Goal: Complete application form: Complete application form

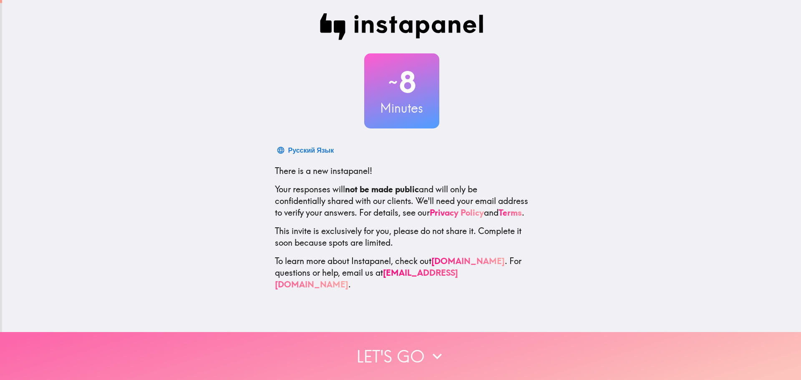
click at [411, 357] on button "Let's go" at bounding box center [400, 356] width 801 height 48
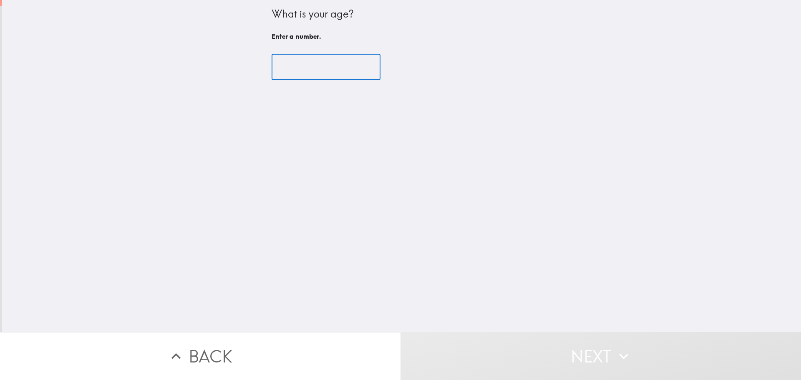
click at [324, 68] on input "number" at bounding box center [326, 67] width 109 height 26
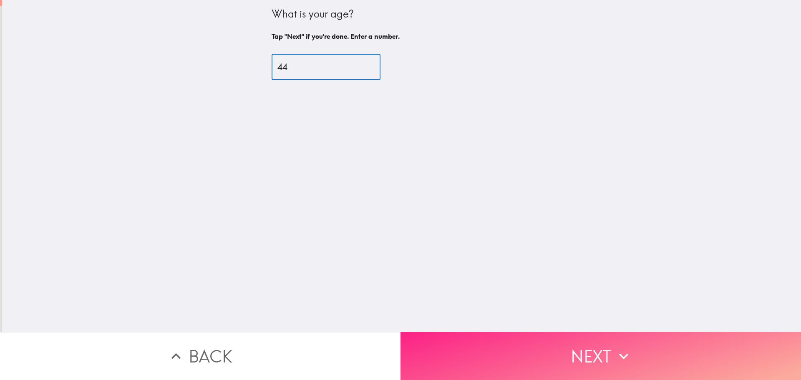
type input "44"
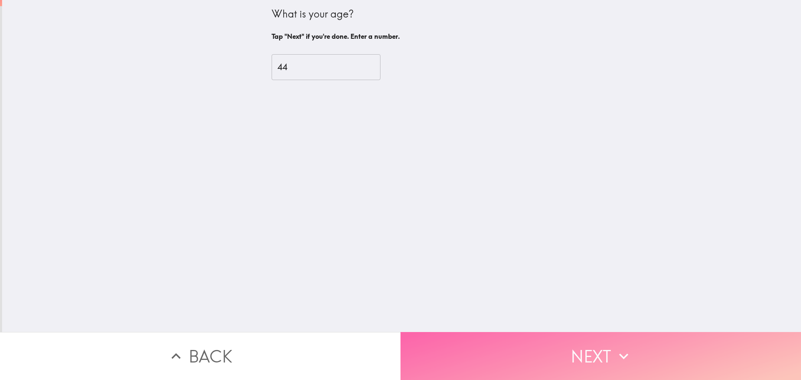
click at [642, 357] on button "Next" at bounding box center [601, 356] width 401 height 48
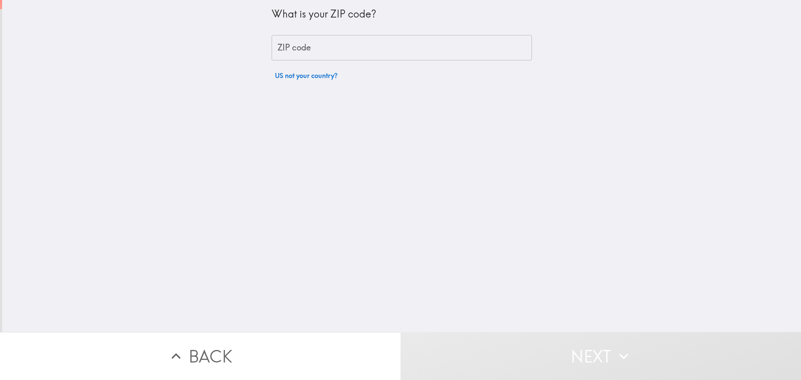
click at [430, 49] on input "ZIP code" at bounding box center [402, 48] width 260 height 26
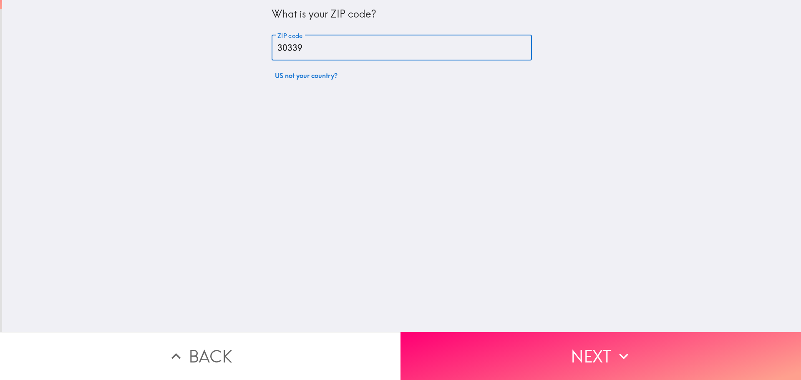
type input "30339"
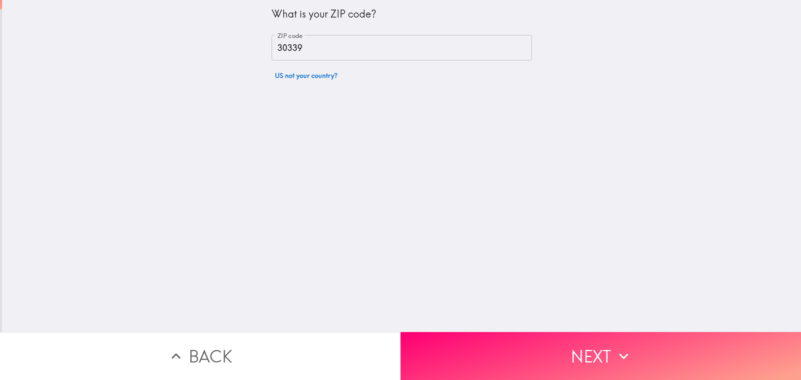
click at [469, 167] on div "What is your ZIP code? ZIP code 30339 ZIP code US not your country?" at bounding box center [401, 166] width 799 height 332
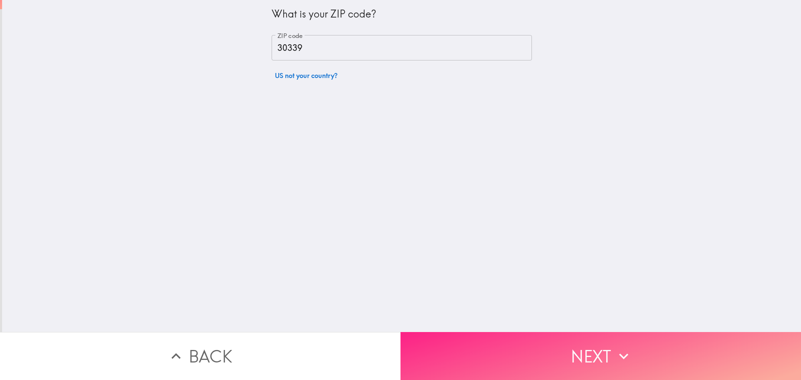
click at [565, 335] on button "Next" at bounding box center [601, 356] width 401 height 48
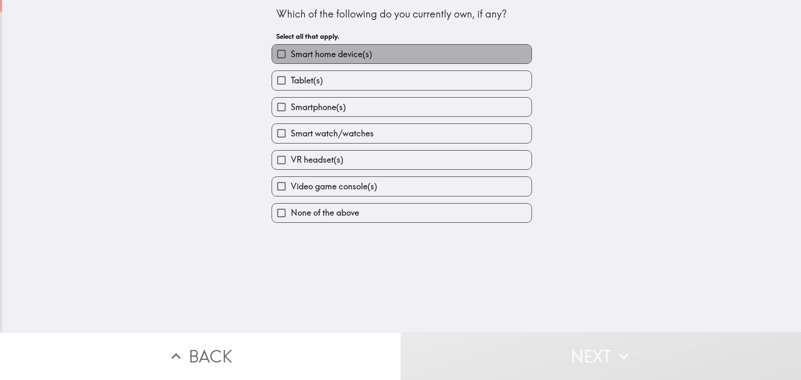
click at [323, 53] on span "Smart home device(s)" at bounding box center [331, 54] width 81 height 12
click at [291, 53] on input "Smart home device(s)" at bounding box center [281, 54] width 19 height 19
checkbox input "true"
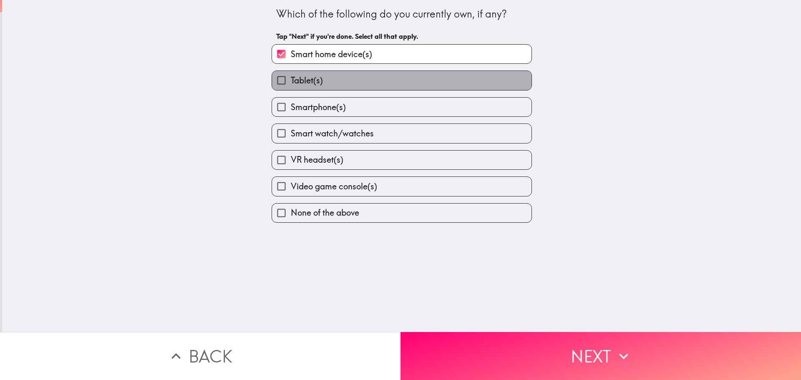
click at [313, 79] on span "Tablet(s)" at bounding box center [307, 81] width 32 height 12
click at [291, 79] on input "Tablet(s)" at bounding box center [281, 80] width 19 height 19
checkbox input "true"
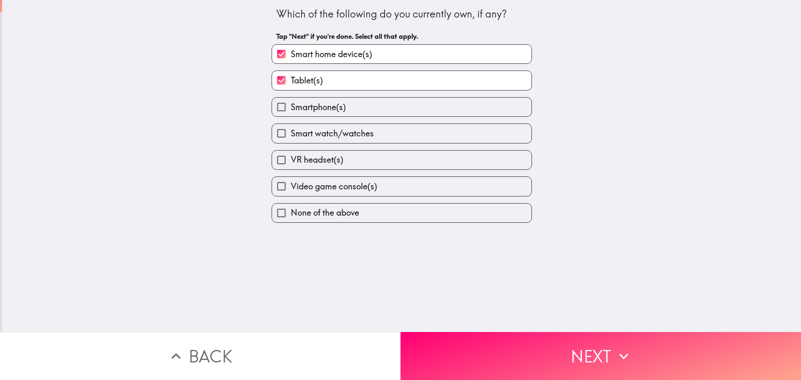
click at [318, 107] on span "Smartphone(s)" at bounding box center [318, 107] width 55 height 12
click at [291, 107] on input "Smartphone(s)" at bounding box center [281, 107] width 19 height 19
checkbox input "true"
drag, startPoint x: 317, startPoint y: 134, endPoint x: 317, endPoint y: 160, distance: 26.7
click at [317, 134] on span "Smart watch/watches" at bounding box center [332, 134] width 83 height 12
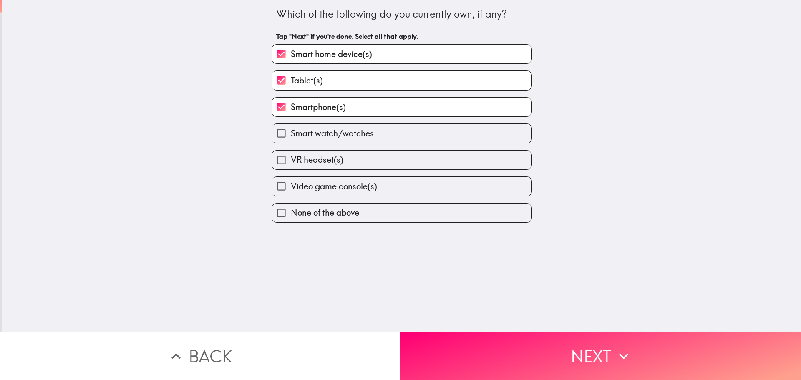
click at [291, 134] on input "Smart watch/watches" at bounding box center [281, 133] width 19 height 19
checkbox input "true"
drag, startPoint x: 317, startPoint y: 161, endPoint x: 316, endPoint y: 193, distance: 31.7
click at [318, 164] on span "VR headset(s)" at bounding box center [317, 160] width 53 height 12
click at [291, 164] on input "VR headset(s)" at bounding box center [281, 160] width 19 height 19
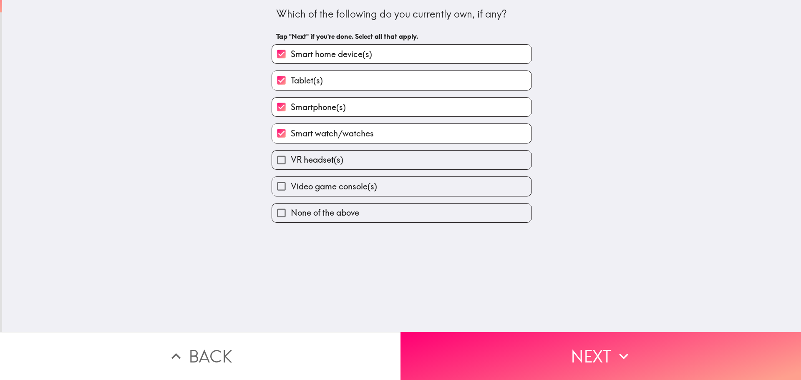
checkbox input "true"
click at [316, 193] on label "Video game console(s)" at bounding box center [402, 186] width 260 height 19
click at [291, 193] on input "Video game console(s)" at bounding box center [281, 186] width 19 height 19
checkbox input "true"
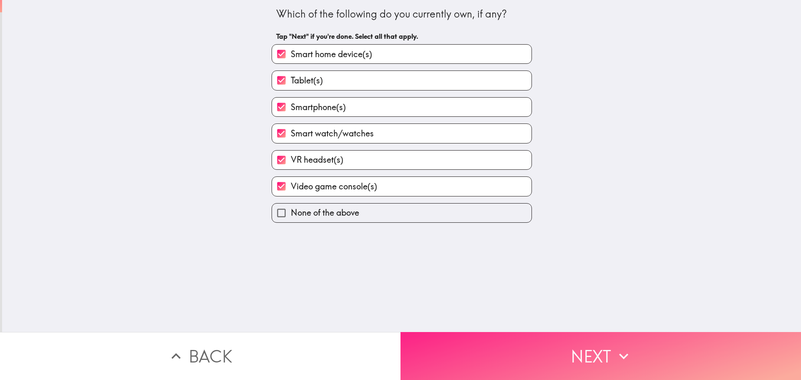
click at [603, 353] on button "Next" at bounding box center [601, 356] width 401 height 48
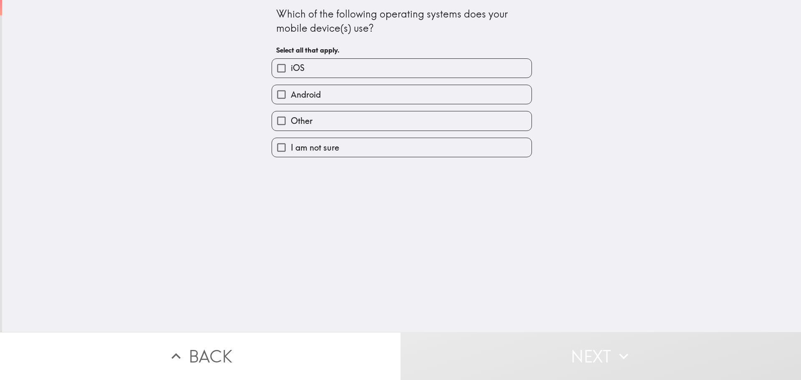
drag, startPoint x: 325, startPoint y: 63, endPoint x: 315, endPoint y: 90, distance: 28.4
click at [325, 64] on label "iOS" at bounding box center [402, 68] width 260 height 19
click at [291, 64] on input "iOS" at bounding box center [281, 68] width 19 height 19
checkbox input "true"
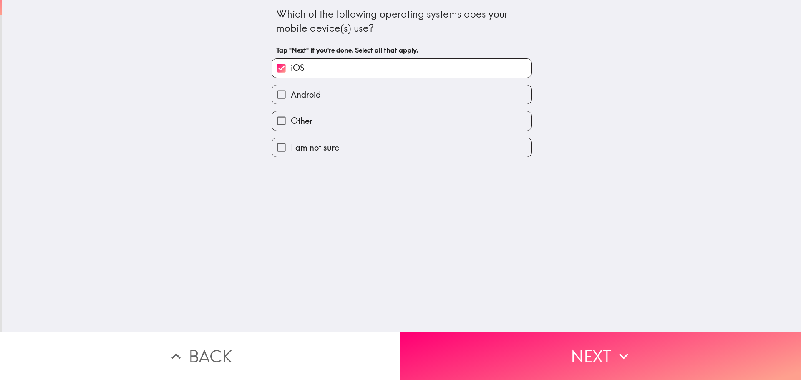
click at [315, 91] on span "Android" at bounding box center [306, 95] width 30 height 12
click at [291, 91] on input "Android" at bounding box center [281, 94] width 19 height 19
checkbox input "true"
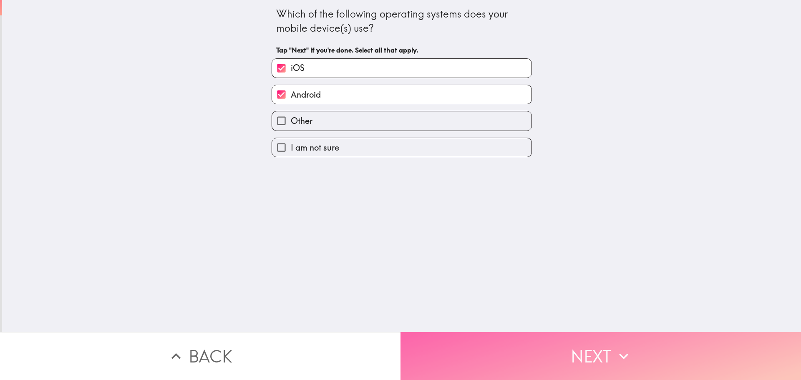
click at [564, 354] on button "Next" at bounding box center [601, 356] width 401 height 48
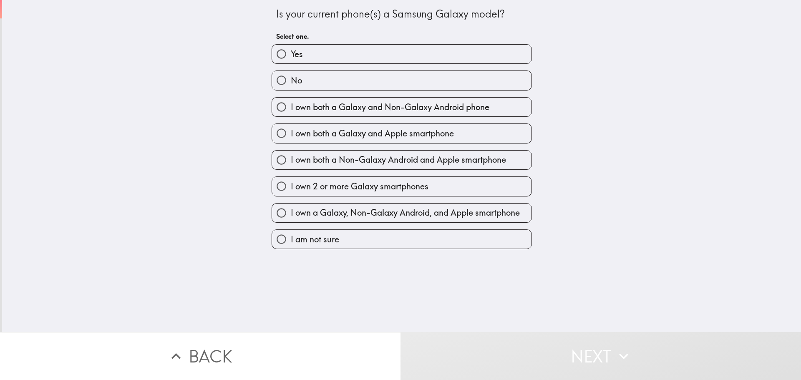
click at [312, 51] on label "Yes" at bounding box center [402, 54] width 260 height 19
click at [291, 51] on input "Yes" at bounding box center [281, 54] width 19 height 19
radio input "true"
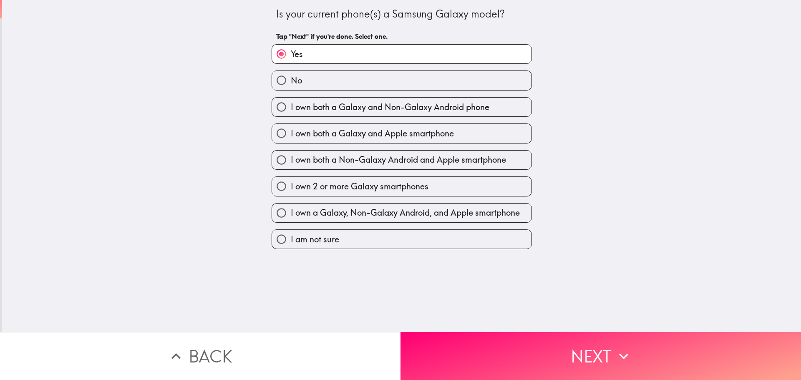
click at [406, 133] on span "I own both a Galaxy and Apple smartphone" at bounding box center [372, 134] width 163 height 12
click at [291, 133] on input "I own both a Galaxy and Apple smartphone" at bounding box center [281, 133] width 19 height 19
radio input "true"
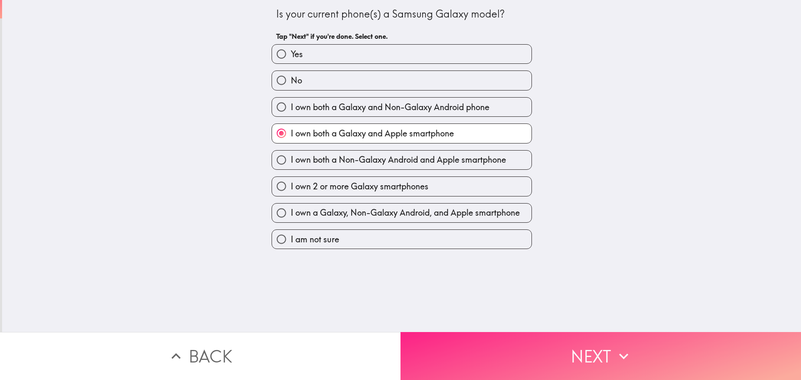
click at [584, 353] on button "Next" at bounding box center [601, 356] width 401 height 48
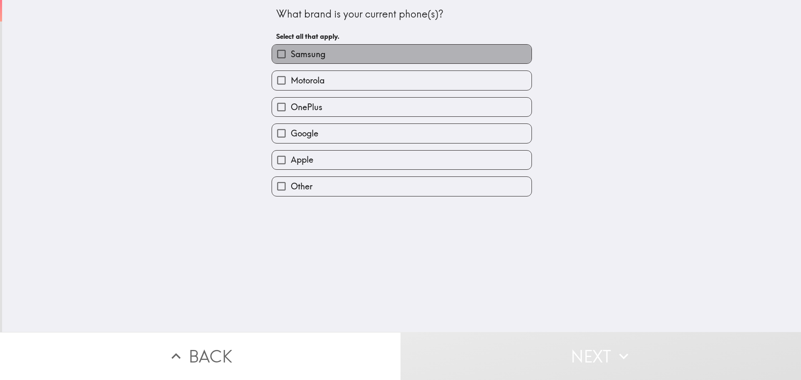
click at [310, 55] on span "Samsung" at bounding box center [308, 54] width 35 height 12
click at [291, 55] on input "Samsung" at bounding box center [281, 54] width 19 height 19
checkbox input "true"
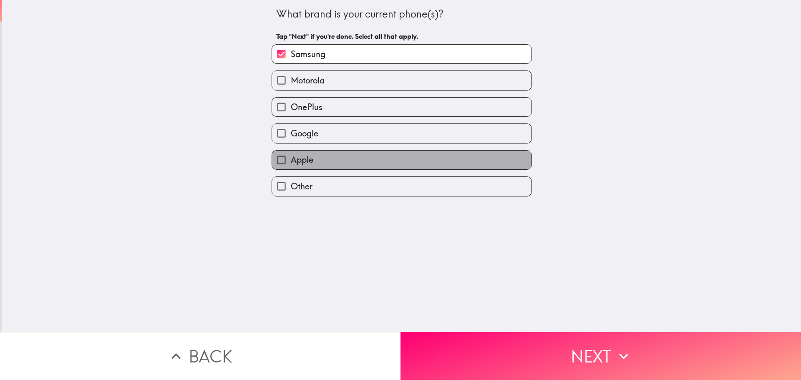
click at [307, 155] on span "Apple" at bounding box center [302, 160] width 23 height 12
click at [291, 155] on input "Apple" at bounding box center [281, 160] width 19 height 19
checkbox input "true"
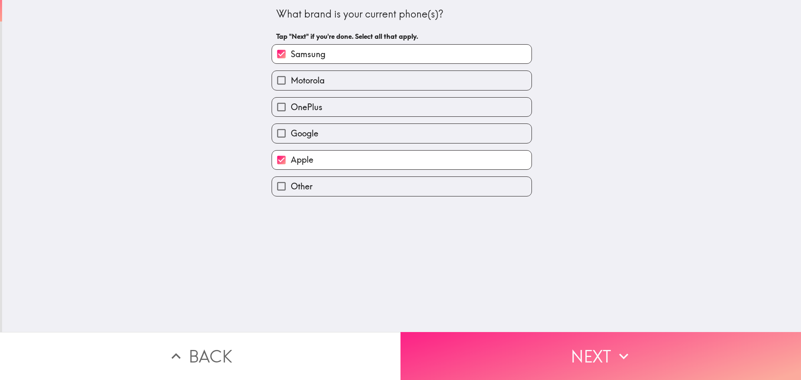
click at [609, 366] on button "Next" at bounding box center [601, 356] width 401 height 48
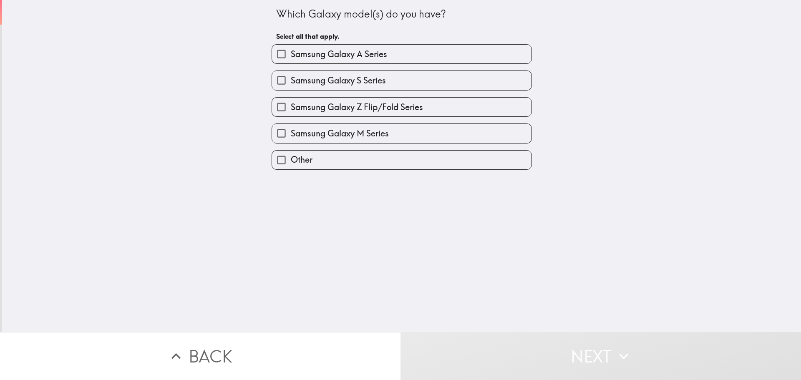
click at [366, 80] on span "Samsung Galaxy S Series" at bounding box center [338, 81] width 95 height 12
click at [291, 80] on input "Samsung Galaxy S Series" at bounding box center [281, 80] width 19 height 19
checkbox input "true"
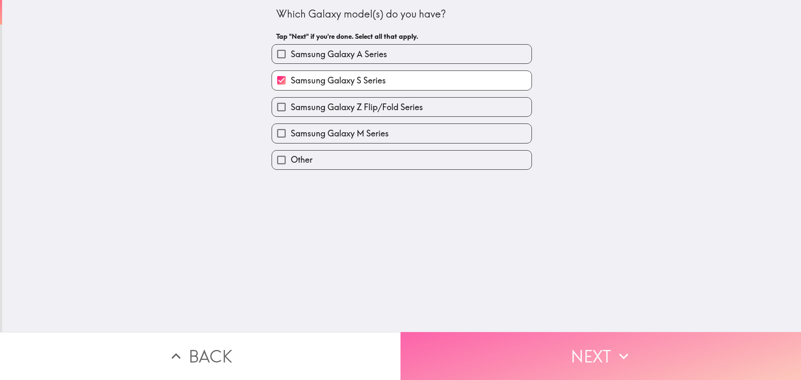
click at [572, 358] on button "Next" at bounding box center [601, 356] width 401 height 48
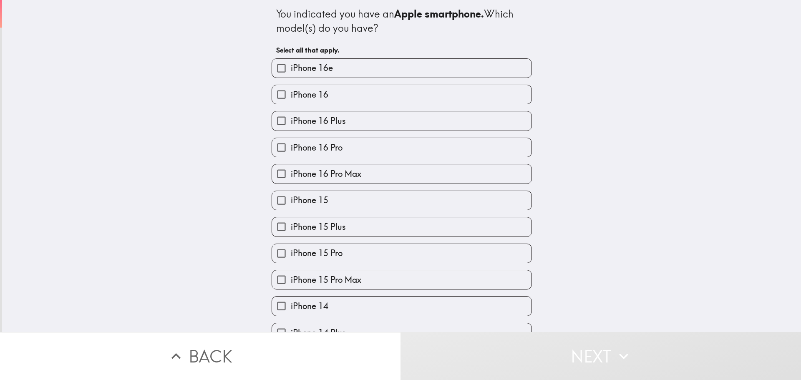
click at [335, 116] on span "iPhone 16 Plus" at bounding box center [318, 121] width 55 height 12
click at [291, 116] on input "iPhone 16 Plus" at bounding box center [281, 120] width 19 height 19
checkbox input "true"
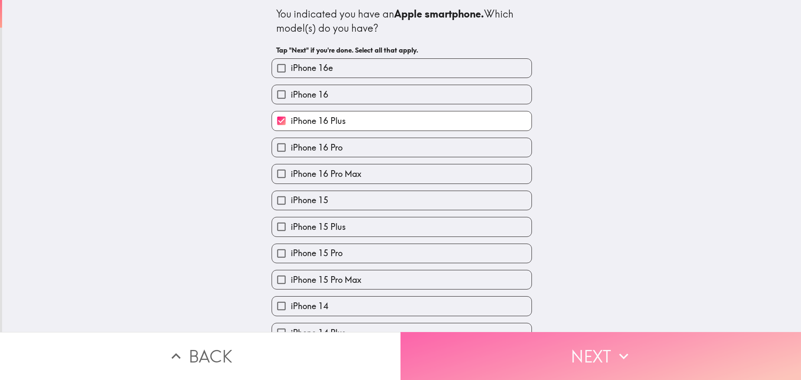
click at [571, 351] on button "Next" at bounding box center [601, 356] width 401 height 48
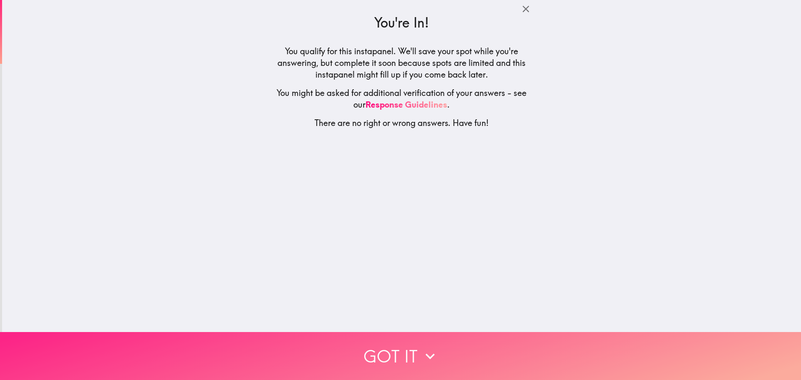
click at [403, 342] on button "Got it" at bounding box center [400, 356] width 801 height 48
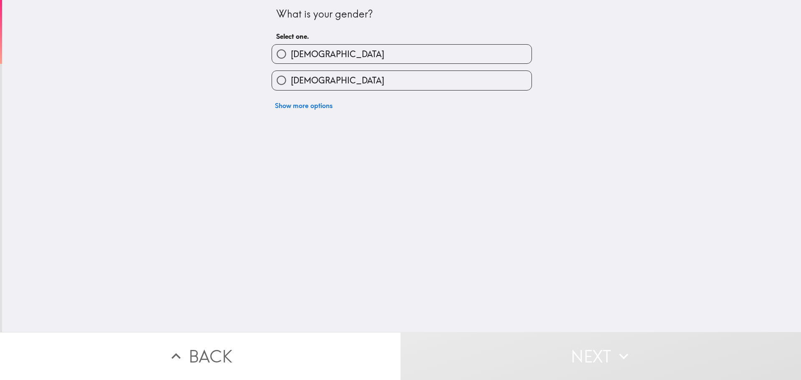
click at [303, 51] on span "[DEMOGRAPHIC_DATA]" at bounding box center [337, 54] width 93 height 12
click at [291, 51] on input "[DEMOGRAPHIC_DATA]" at bounding box center [281, 54] width 19 height 19
radio input "true"
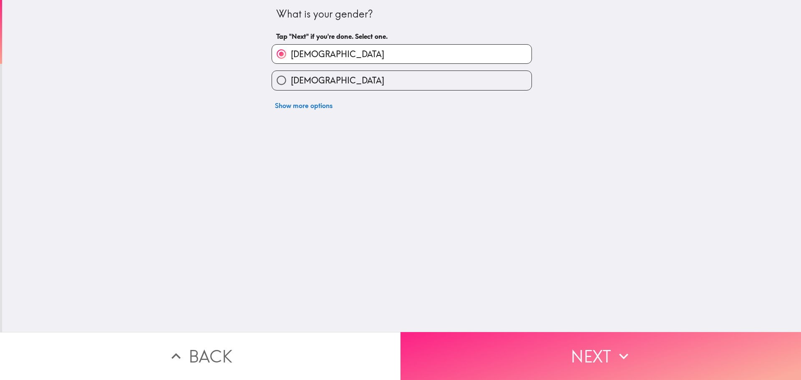
click at [569, 342] on button "Next" at bounding box center [601, 356] width 401 height 48
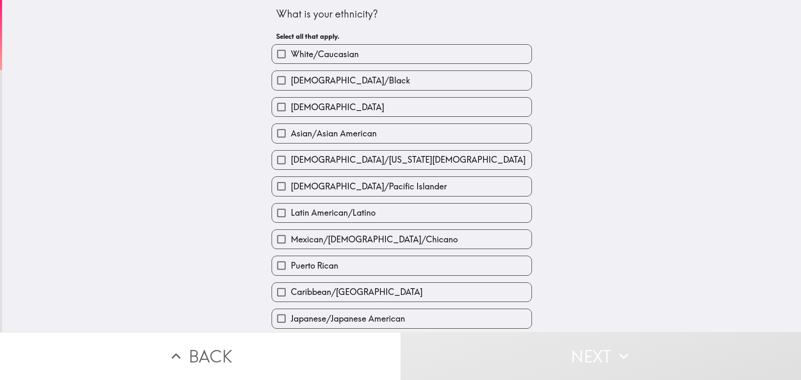
click at [323, 52] on span "White/Caucasian" at bounding box center [325, 54] width 68 height 12
click at [291, 52] on input "White/Caucasian" at bounding box center [281, 54] width 19 height 19
checkbox input "true"
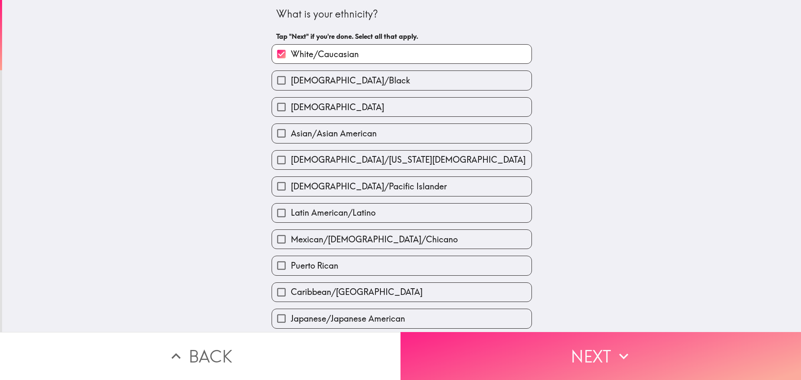
click at [558, 347] on button "Next" at bounding box center [601, 356] width 401 height 48
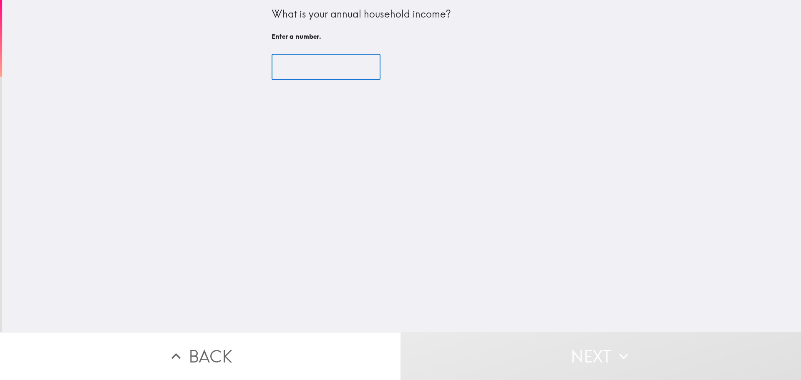
click at [298, 63] on input "number" at bounding box center [326, 67] width 109 height 26
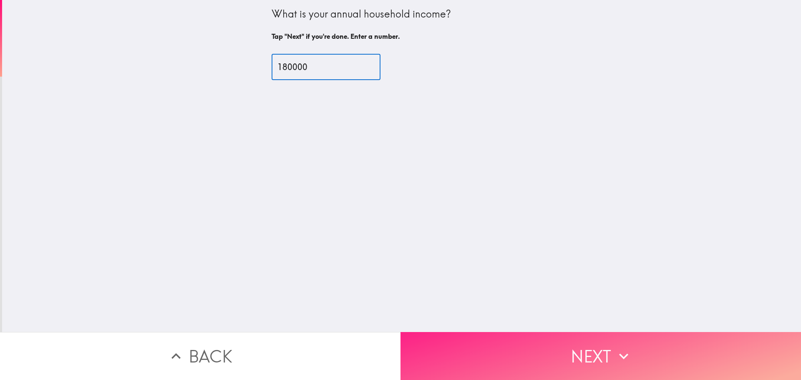
type input "180000"
click at [602, 348] on button "Next" at bounding box center [601, 356] width 401 height 48
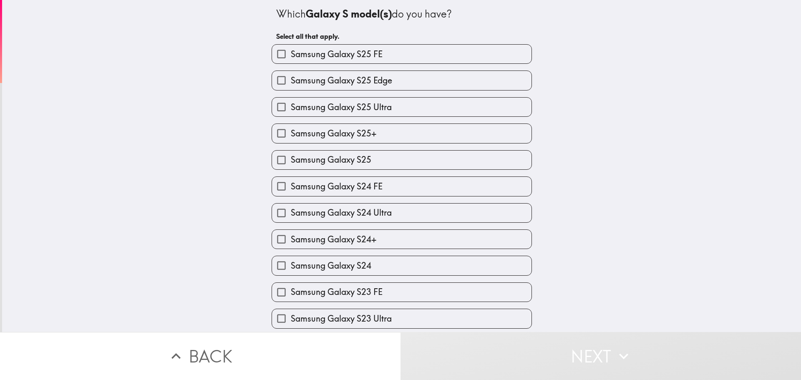
click at [385, 82] on span "Samsung Galaxy S25 Edge" at bounding box center [341, 81] width 101 height 12
click at [291, 82] on input "Samsung Galaxy S25 Edge" at bounding box center [281, 80] width 19 height 19
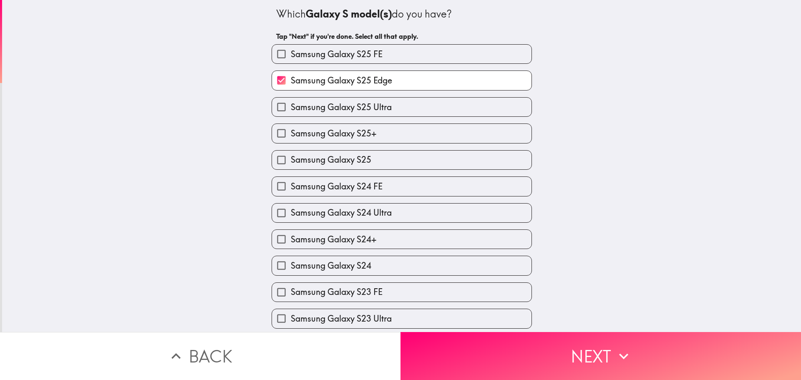
click at [392, 83] on label "Samsung Galaxy S25 Edge" at bounding box center [402, 80] width 260 height 19
click at [291, 83] on input "Samsung Galaxy S25 Edge" at bounding box center [281, 80] width 19 height 19
checkbox input "false"
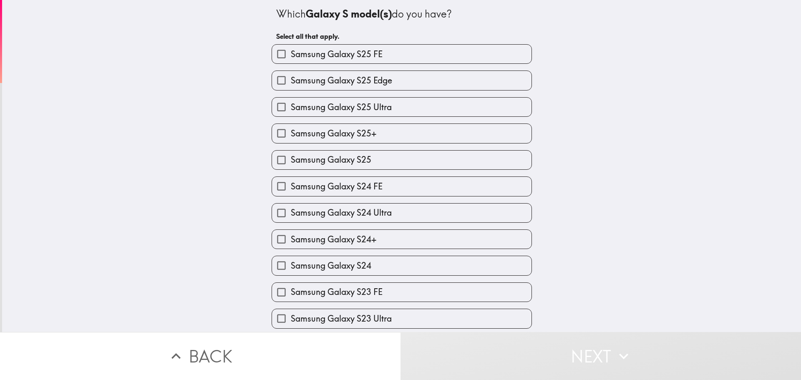
click at [386, 106] on label "Samsung Galaxy S25 Ultra" at bounding box center [402, 107] width 260 height 19
click at [291, 106] on input "Samsung Galaxy S25 Ultra" at bounding box center [281, 107] width 19 height 19
checkbox input "true"
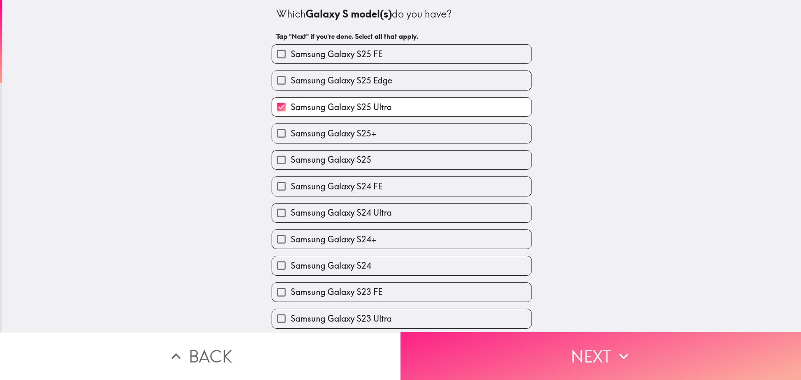
click at [586, 346] on button "Next" at bounding box center [601, 356] width 401 height 48
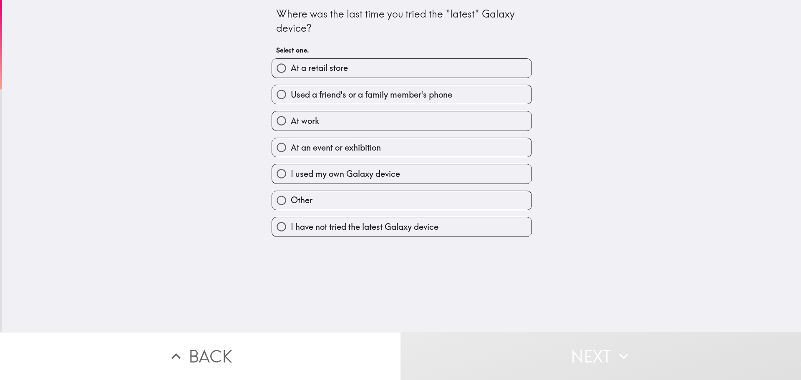
click at [338, 66] on span "At a retail store" at bounding box center [319, 68] width 57 height 12
click at [291, 66] on input "At a retail store" at bounding box center [281, 68] width 19 height 19
radio input "true"
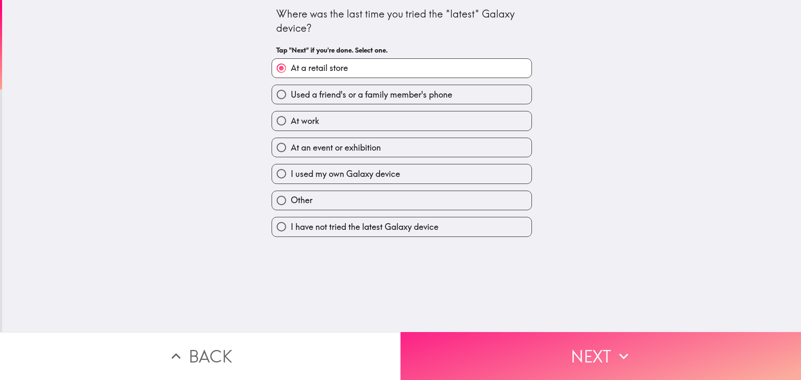
click at [581, 339] on button "Next" at bounding box center [601, 356] width 401 height 48
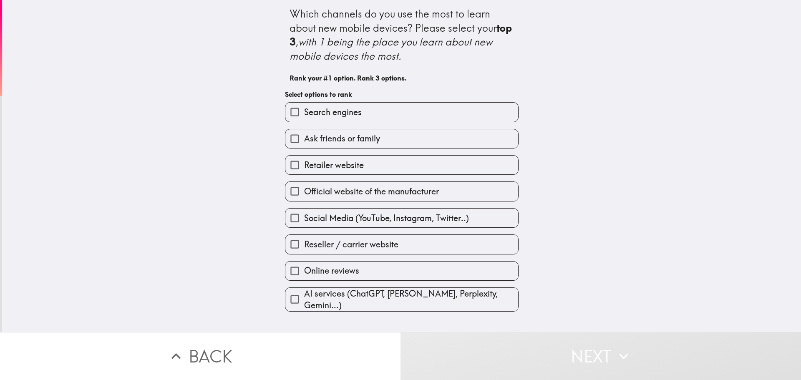
click at [326, 109] on span "Search engines" at bounding box center [333, 112] width 58 height 12
click at [304, 109] on input "Search engines" at bounding box center [294, 112] width 19 height 19
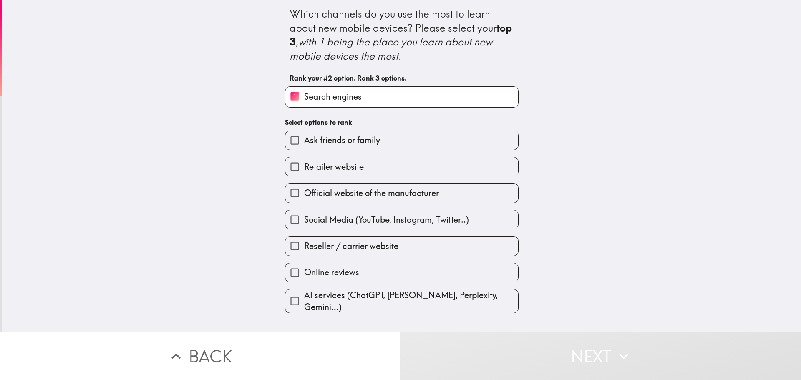
click at [337, 190] on span "Official website of the manufacturer" at bounding box center [371, 193] width 135 height 12
click at [304, 190] on input "Official website of the manufacturer" at bounding box center [294, 193] width 19 height 19
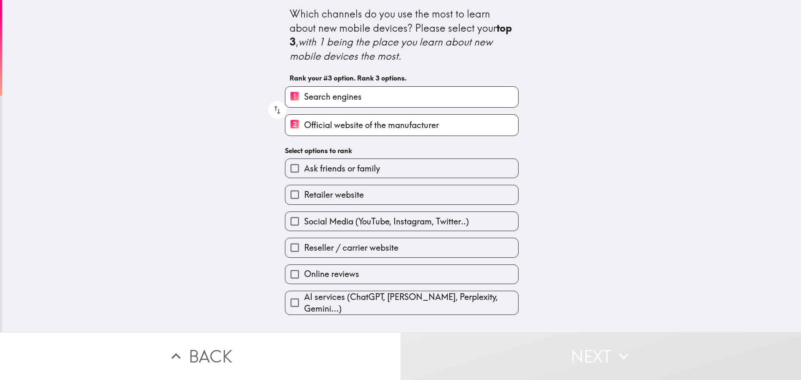
click at [342, 227] on span "Social Media (YouTube, Instagram, Twitter..)" at bounding box center [386, 222] width 165 height 12
click at [304, 227] on input "Social Media (YouTube, Instagram, Twitter..)" at bounding box center [294, 221] width 19 height 19
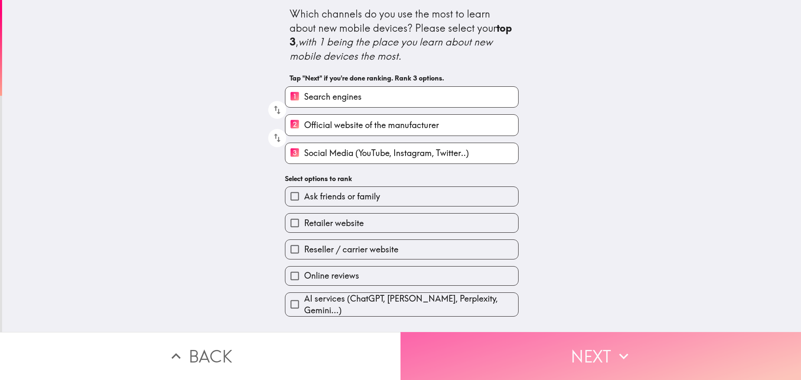
click at [588, 344] on button "Next" at bounding box center [601, 356] width 401 height 48
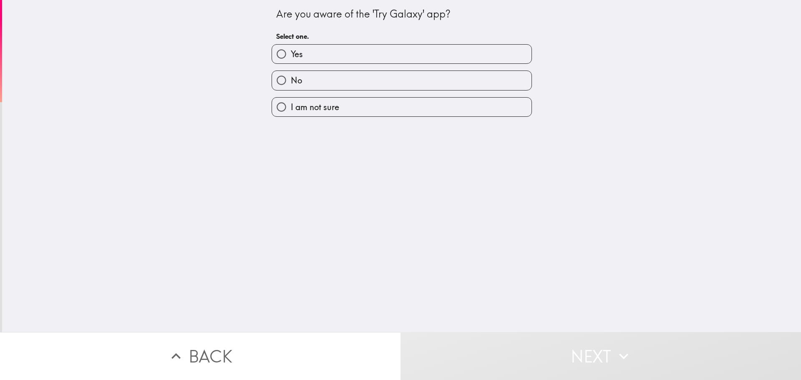
click at [344, 53] on label "Yes" at bounding box center [402, 54] width 260 height 19
click at [291, 53] on input "Yes" at bounding box center [281, 54] width 19 height 19
radio input "true"
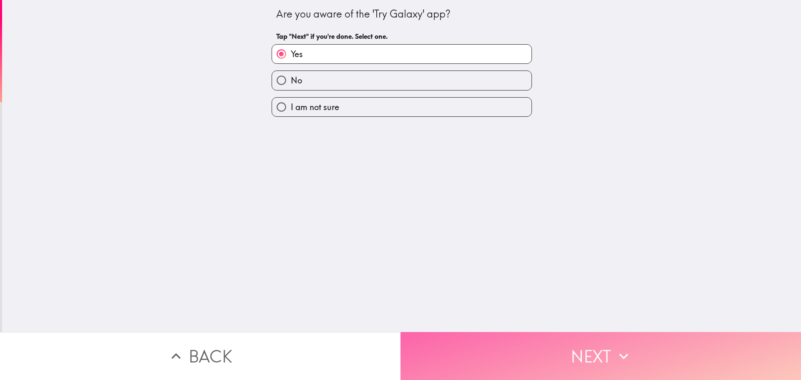
click at [585, 355] on button "Next" at bounding box center [601, 356] width 401 height 48
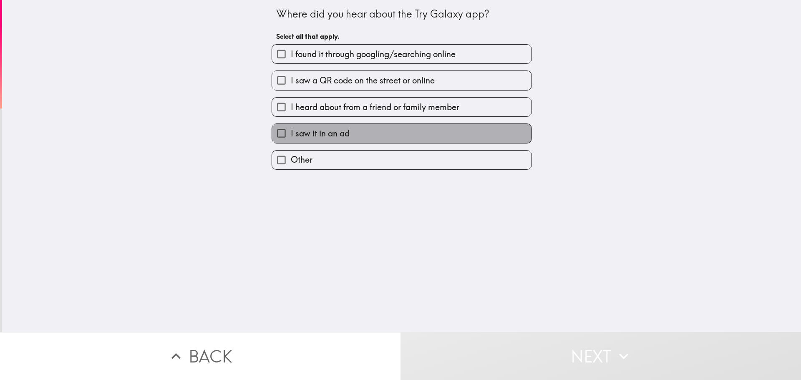
drag, startPoint x: 323, startPoint y: 131, endPoint x: 389, endPoint y: 165, distance: 74.3
click at [323, 131] on span "I saw it in an ad" at bounding box center [320, 134] width 59 height 12
click at [291, 131] on input "I saw it in an ad" at bounding box center [281, 133] width 19 height 19
checkbox input "true"
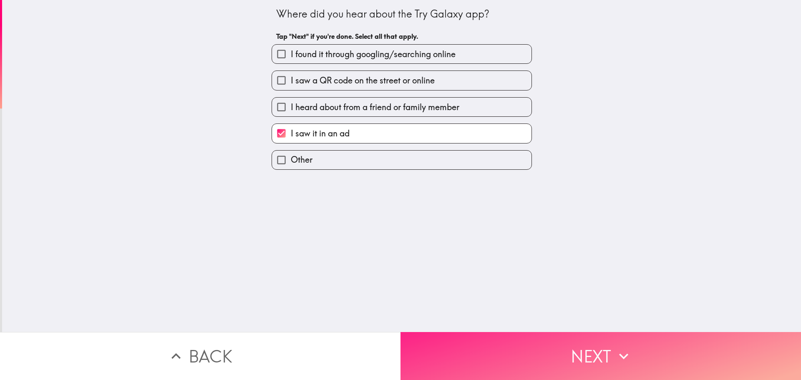
click at [592, 347] on button "Next" at bounding box center [601, 356] width 401 height 48
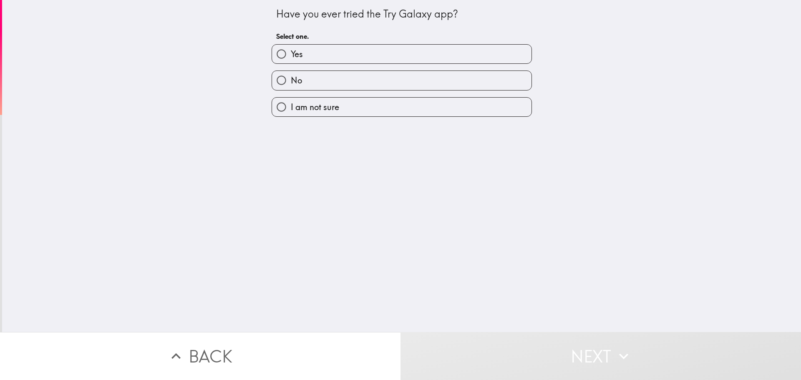
click at [340, 58] on label "Yes" at bounding box center [402, 54] width 260 height 19
click at [291, 58] on input "Yes" at bounding box center [281, 54] width 19 height 19
radio input "true"
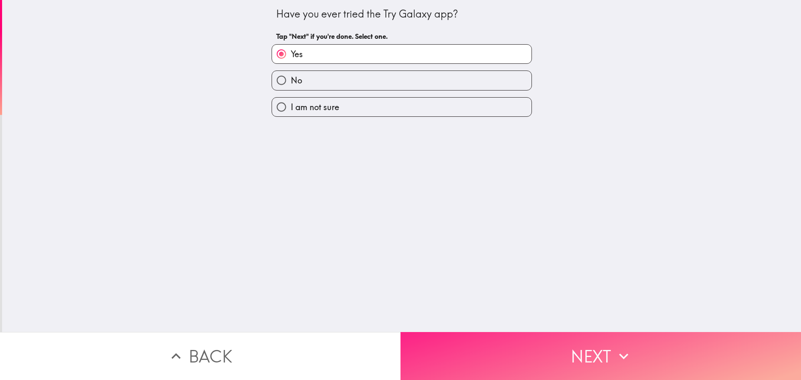
click at [586, 353] on button "Next" at bounding box center [601, 356] width 401 height 48
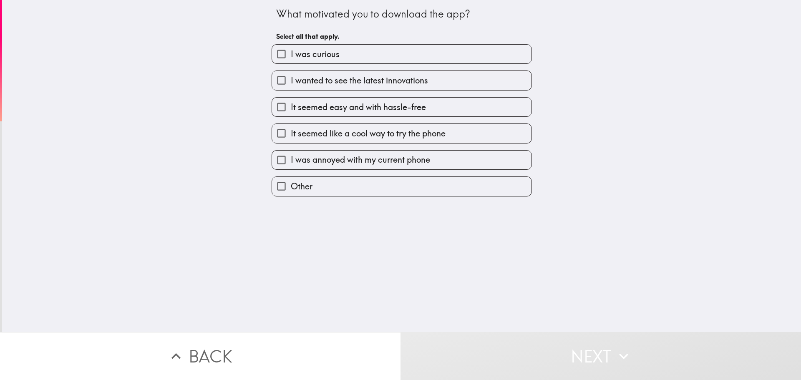
click at [313, 54] on span "I was curious" at bounding box center [315, 54] width 49 height 12
click at [291, 54] on input "I was curious" at bounding box center [281, 54] width 19 height 19
checkbox input "true"
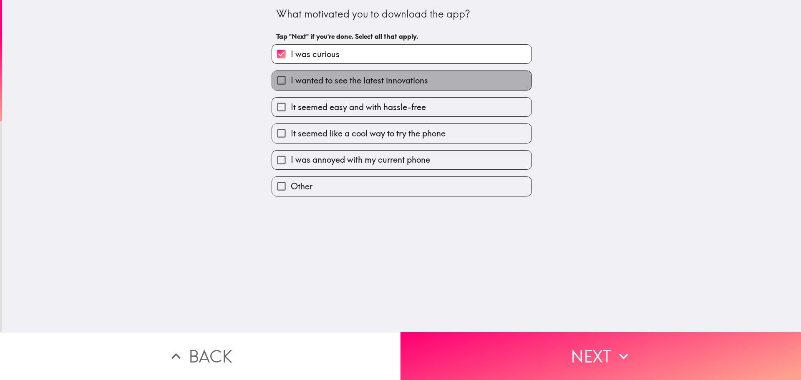
click at [315, 80] on span "I wanted to see the latest innovations" at bounding box center [359, 81] width 137 height 12
click at [291, 80] on input "I wanted to see the latest innovations" at bounding box center [281, 80] width 19 height 19
checkbox input "true"
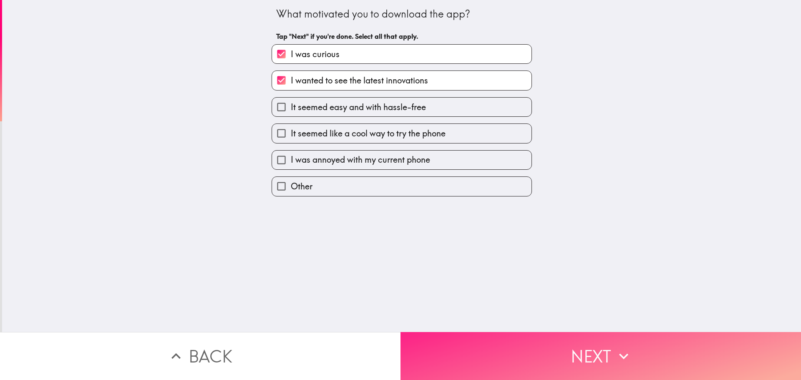
click at [572, 351] on button "Next" at bounding box center [601, 356] width 401 height 48
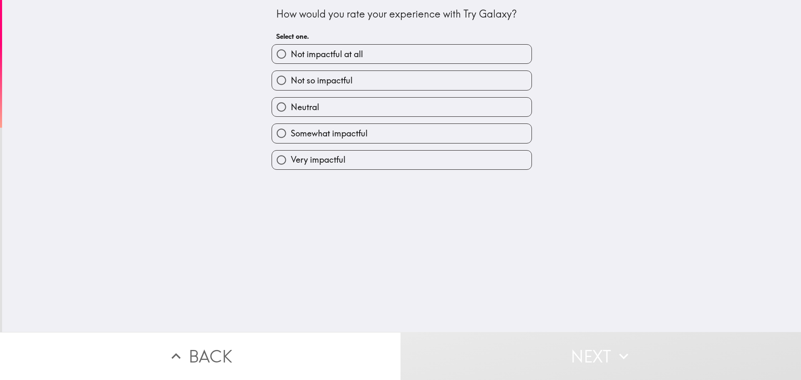
click at [331, 157] on span "Very impactful" at bounding box center [318, 160] width 55 height 12
click at [291, 157] on input "Very impactful" at bounding box center [281, 160] width 19 height 19
radio input "true"
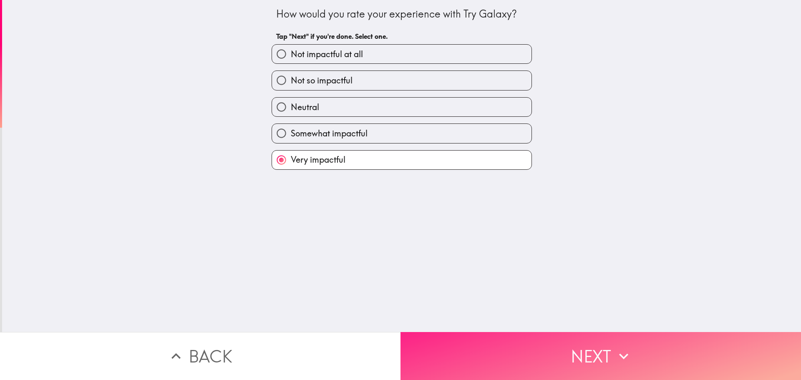
click at [598, 353] on button "Next" at bounding box center [601, 356] width 401 height 48
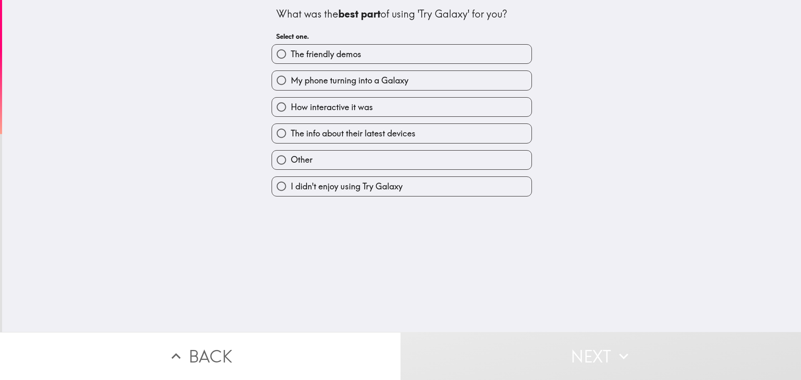
click at [361, 110] on span "How interactive it was" at bounding box center [332, 107] width 82 height 12
click at [291, 110] on input "How interactive it was" at bounding box center [281, 107] width 19 height 19
radio input "true"
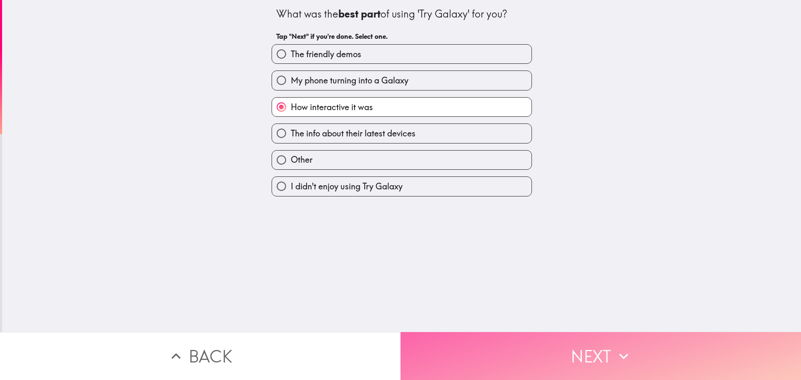
click at [567, 351] on button "Next" at bounding box center [601, 356] width 401 height 48
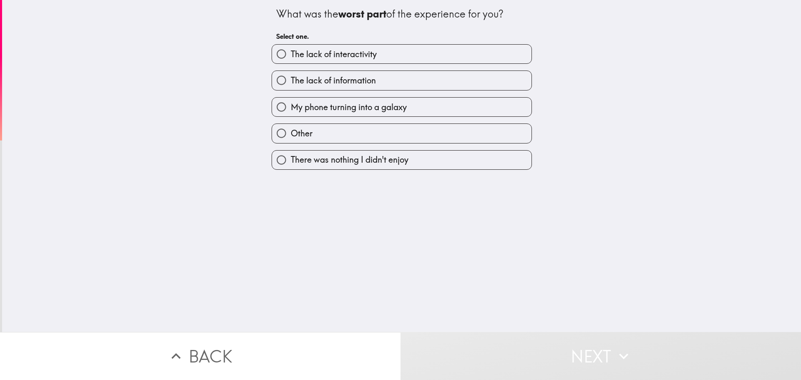
click at [345, 164] on span "There was nothing I didn't enjoy" at bounding box center [350, 160] width 118 height 12
click at [291, 164] on input "There was nothing I didn't enjoy" at bounding box center [281, 160] width 19 height 19
radio input "true"
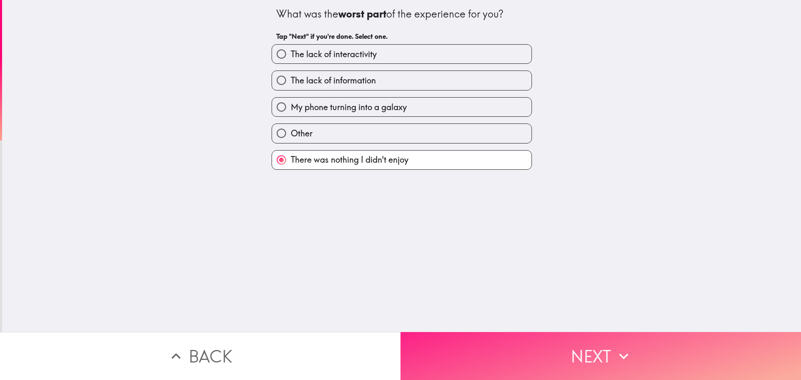
click at [619, 353] on icon "button" at bounding box center [623, 356] width 9 height 6
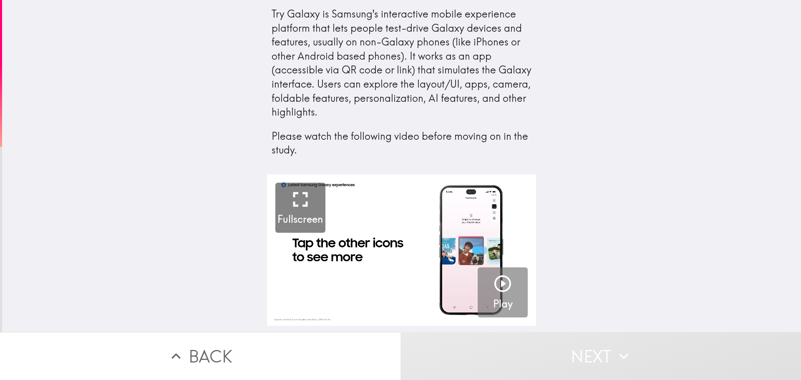
click at [498, 288] on icon "button" at bounding box center [503, 284] width 20 height 20
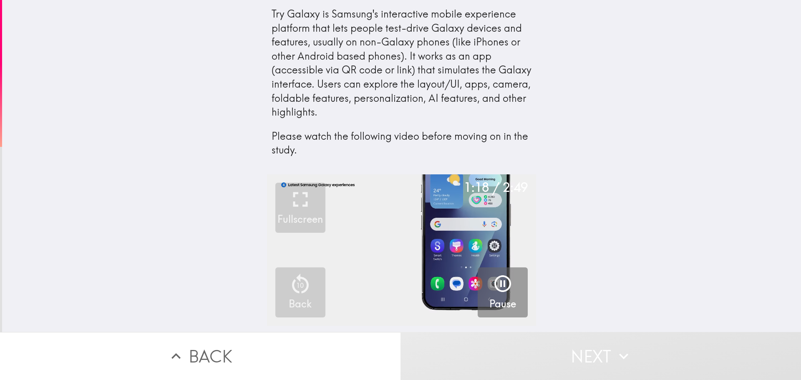
click at [668, 217] on div "1:18 / 2:49 Fullscreen 10 Back Pause" at bounding box center [401, 253] width 799 height 158
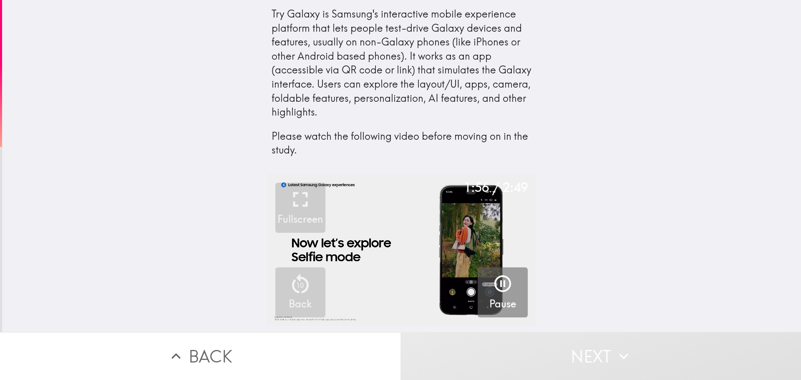
click at [641, 196] on div "1:56 / 2:49 Fullscreen 10 Back Pause" at bounding box center [401, 253] width 799 height 158
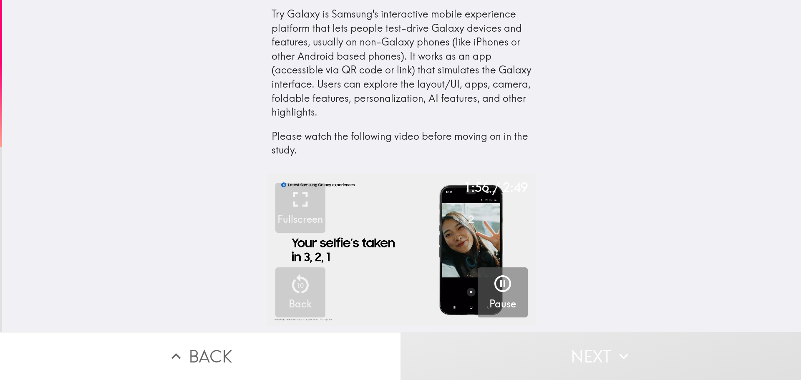
click at [436, 255] on video "button" at bounding box center [401, 249] width 269 height 151
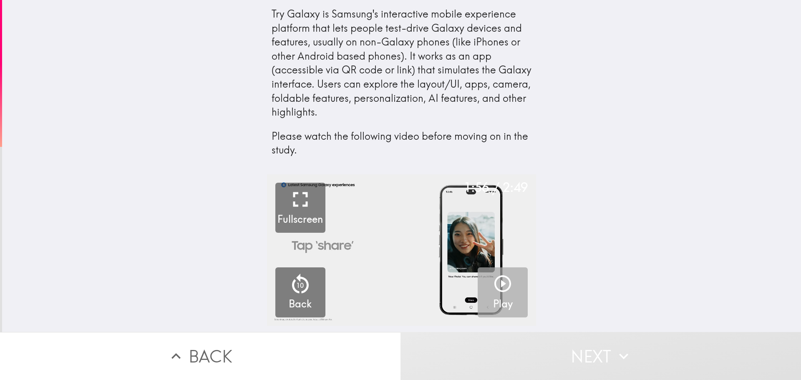
click at [503, 284] on icon "button" at bounding box center [503, 284] width 20 height 20
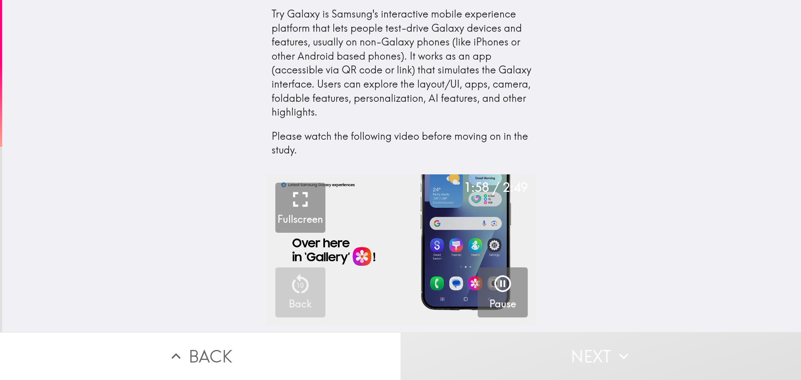
click at [303, 209] on icon "button" at bounding box center [300, 199] width 25 height 25
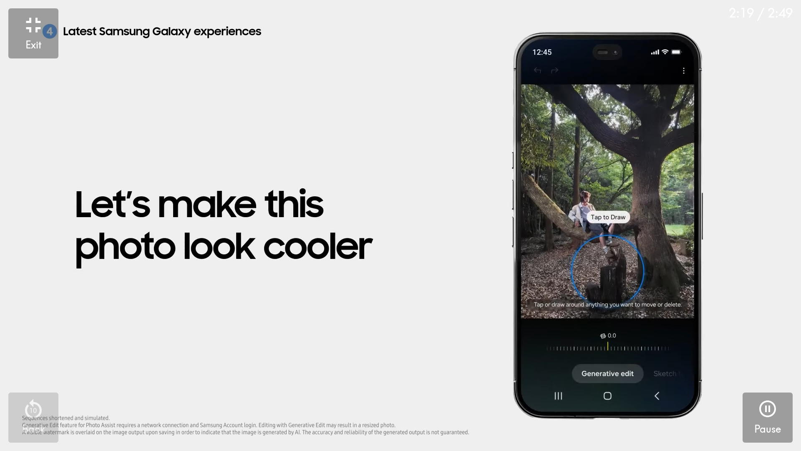
click at [48, 35] on button "Exit" at bounding box center [33, 33] width 50 height 50
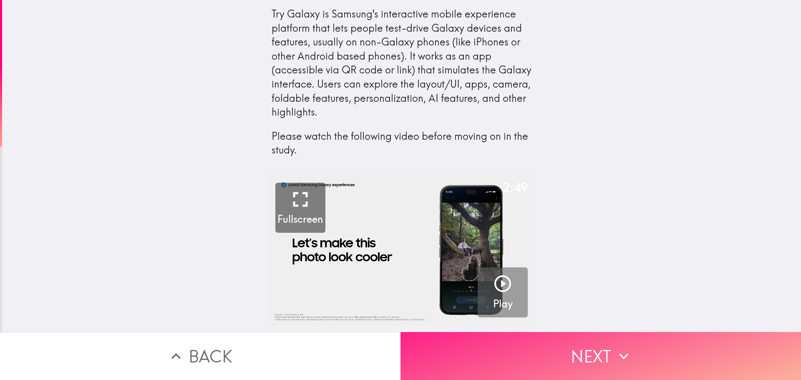
click at [591, 352] on button "Next" at bounding box center [601, 356] width 401 height 48
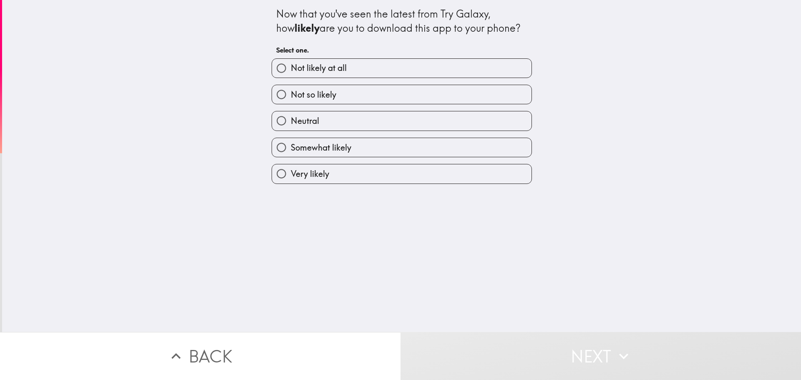
click at [301, 168] on span "Very likely" at bounding box center [310, 174] width 38 height 12
click at [291, 168] on input "Very likely" at bounding box center [281, 173] width 19 height 19
radio input "true"
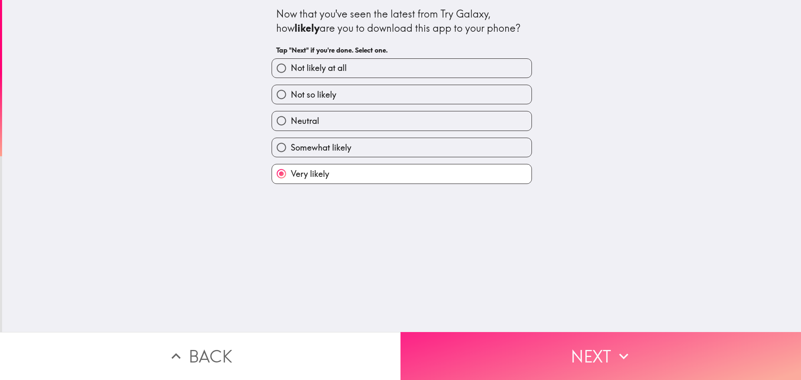
click at [588, 351] on button "Next" at bounding box center [601, 356] width 401 height 48
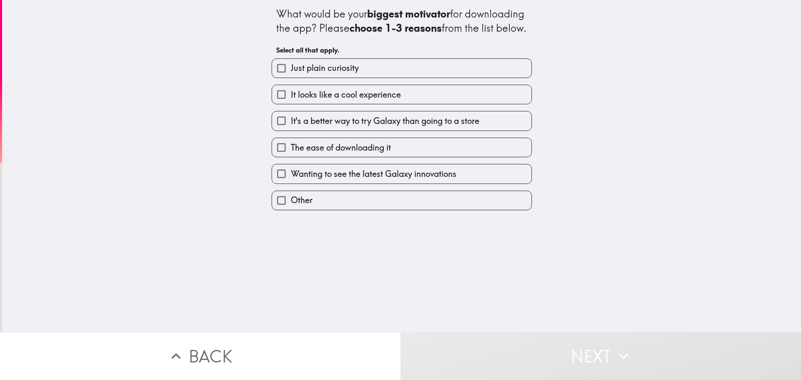
click at [379, 180] on span "Wanting to see the latest Galaxy innovations" at bounding box center [374, 174] width 166 height 12
click at [291, 183] on input "Wanting to see the latest Galaxy innovations" at bounding box center [281, 173] width 19 height 19
checkbox input "true"
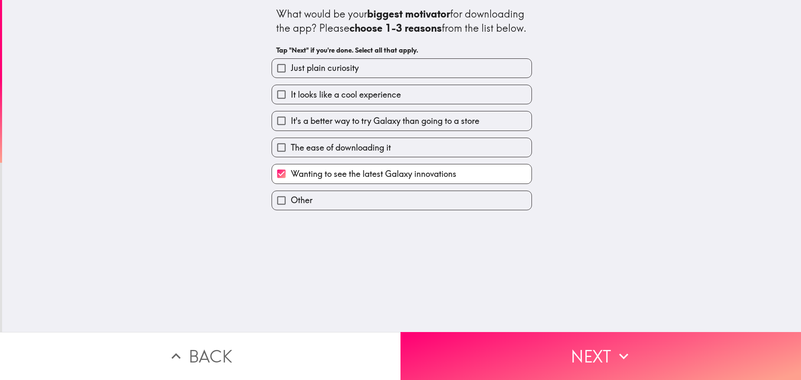
click at [353, 154] on span "The ease of downloading it" at bounding box center [341, 148] width 100 height 12
click at [291, 157] on input "The ease of downloading it" at bounding box center [281, 147] width 19 height 19
checkbox input "true"
click at [338, 101] on span "It looks like a cool experience" at bounding box center [346, 95] width 110 height 12
click at [291, 104] on input "It looks like a cool experience" at bounding box center [281, 94] width 19 height 19
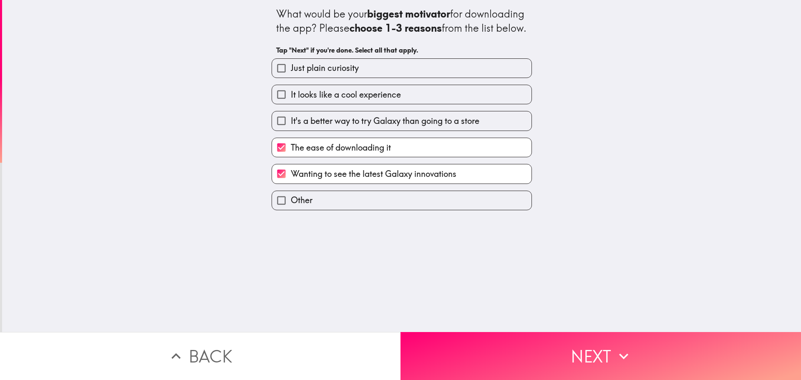
checkbox input "true"
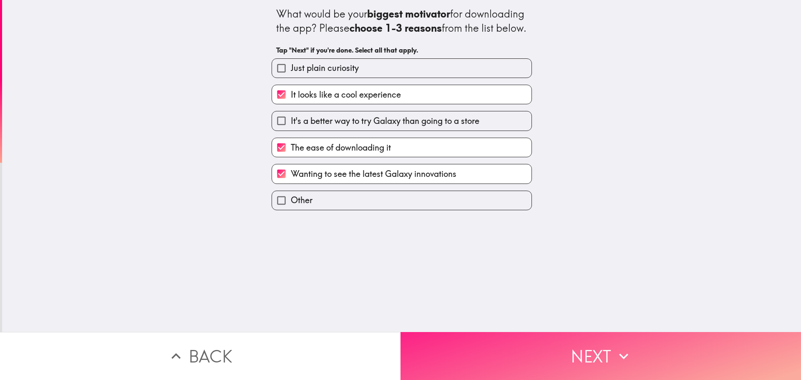
click at [585, 341] on button "Next" at bounding box center [601, 356] width 401 height 48
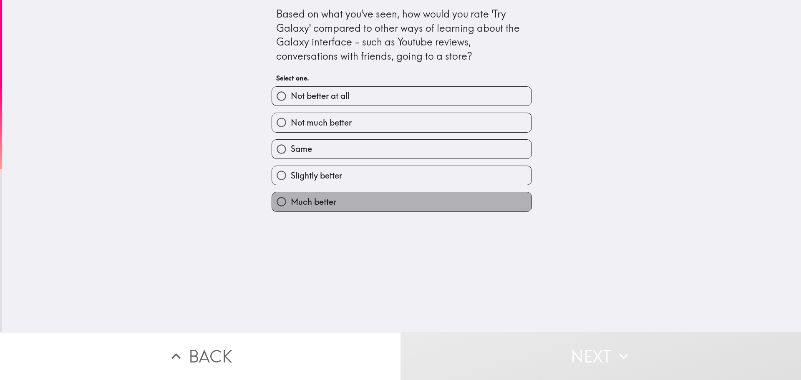
click at [333, 201] on label "Much better" at bounding box center [402, 201] width 260 height 19
click at [291, 201] on input "Much better" at bounding box center [281, 201] width 19 height 19
radio input "true"
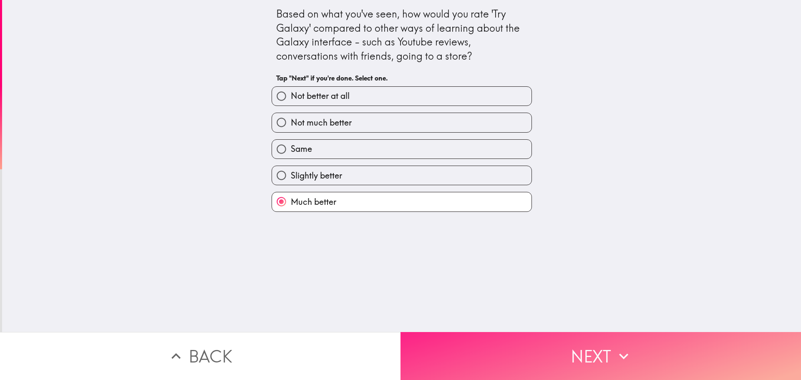
click at [576, 343] on button "Next" at bounding box center [601, 356] width 401 height 48
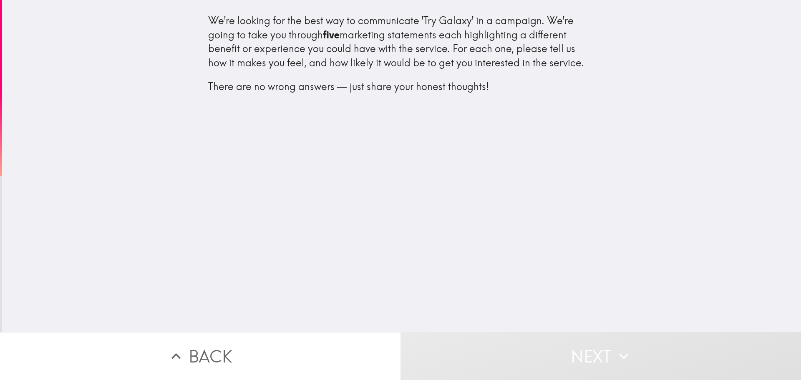
click at [536, 259] on div "We're looking for the best way to communicate 'Try Galaxy' in a campaign. We're…" at bounding box center [401, 166] width 799 height 332
click at [603, 237] on div "We're looking for the best way to communicate 'Try Galaxy' in a campaign. We're…" at bounding box center [401, 166] width 799 height 332
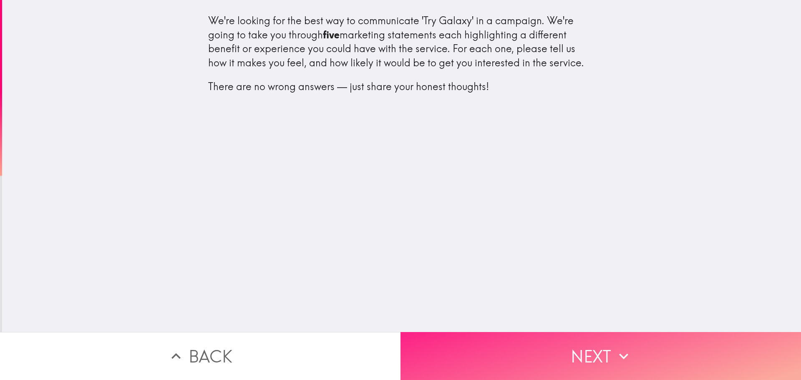
click at [590, 348] on button "Next" at bounding box center [601, 356] width 401 height 48
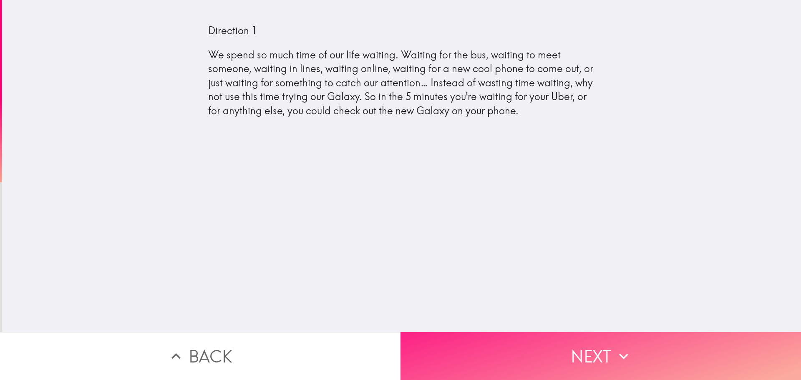
click at [588, 345] on button "Next" at bounding box center [601, 356] width 401 height 48
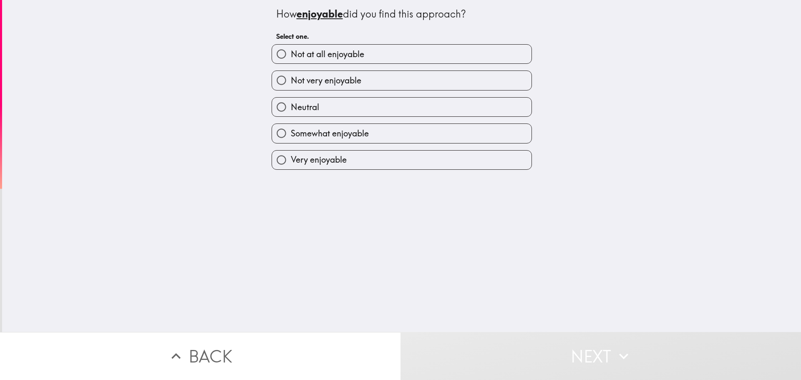
click at [329, 158] on span "Very enjoyable" at bounding box center [319, 160] width 56 height 12
click at [291, 158] on input "Very enjoyable" at bounding box center [281, 160] width 19 height 19
radio input "true"
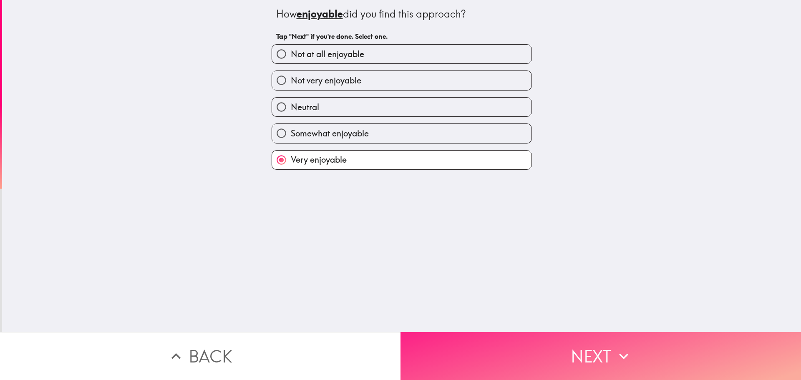
click at [605, 347] on button "Next" at bounding box center [601, 356] width 401 height 48
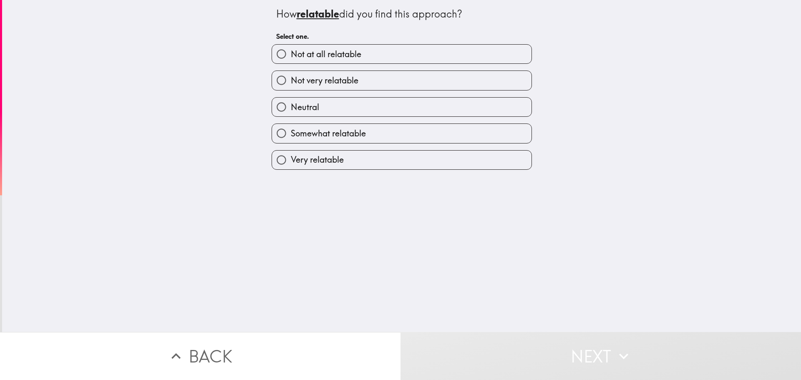
click at [350, 161] on label "Very relatable" at bounding box center [402, 160] width 260 height 19
click at [291, 161] on input "Very relatable" at bounding box center [281, 160] width 19 height 19
radio input "true"
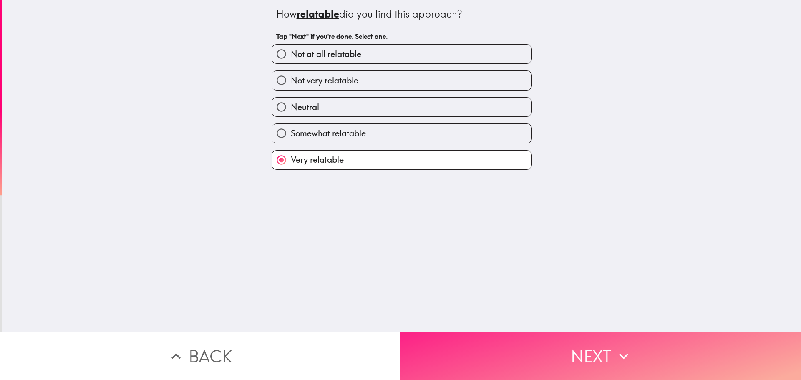
click at [598, 352] on button "Next" at bounding box center [601, 356] width 401 height 48
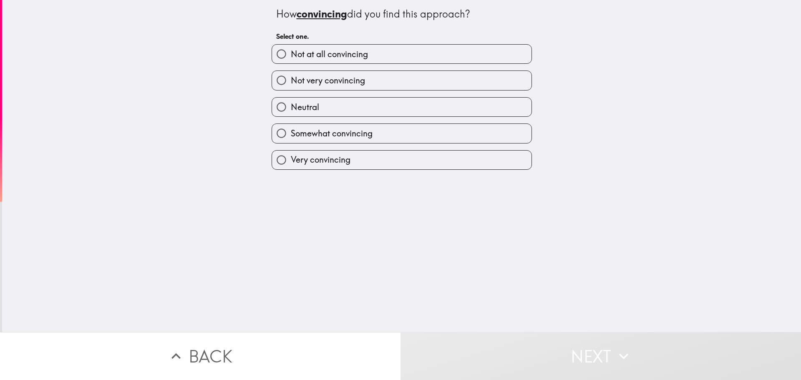
click at [302, 162] on span "Very convincing" at bounding box center [321, 160] width 60 height 12
click at [291, 162] on input "Very convincing" at bounding box center [281, 160] width 19 height 19
radio input "true"
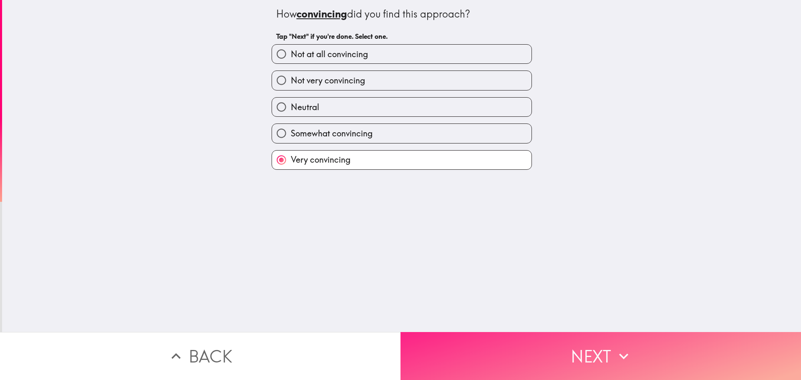
click at [599, 355] on button "Next" at bounding box center [601, 356] width 401 height 48
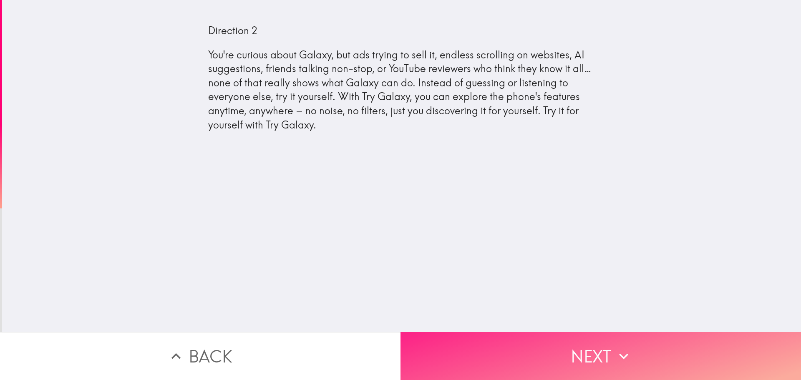
click at [600, 344] on button "Next" at bounding box center [601, 356] width 401 height 48
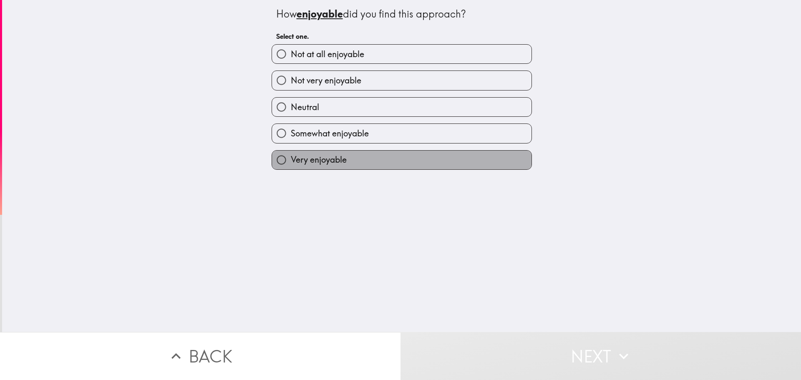
click at [324, 161] on span "Very enjoyable" at bounding box center [319, 160] width 56 height 12
click at [291, 161] on input "Very enjoyable" at bounding box center [281, 160] width 19 height 19
radio input "true"
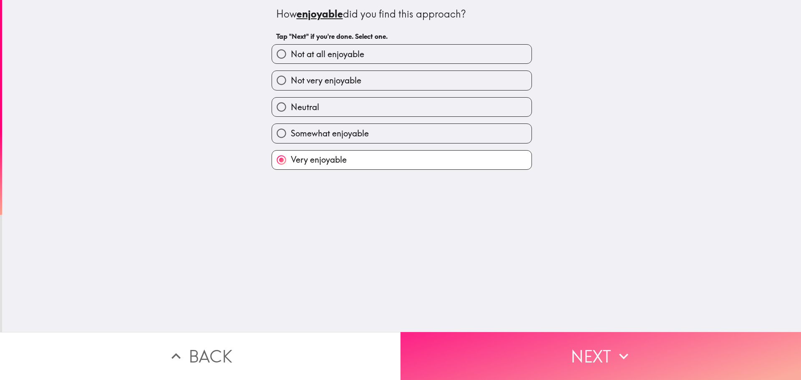
click at [593, 351] on button "Next" at bounding box center [601, 356] width 401 height 48
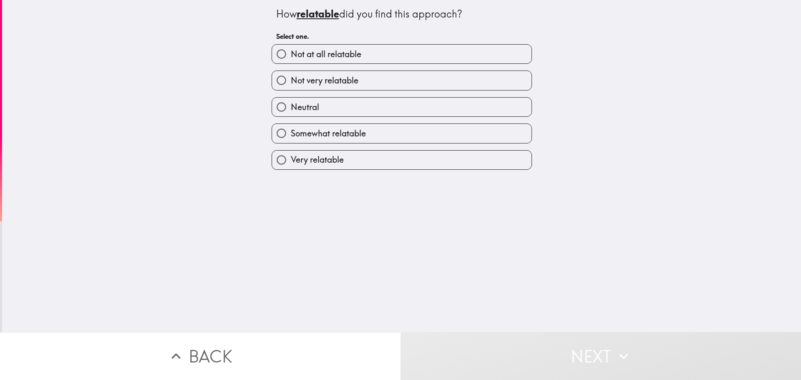
click at [343, 159] on label "Very relatable" at bounding box center [402, 160] width 260 height 19
click at [291, 159] on input "Very relatable" at bounding box center [281, 160] width 19 height 19
radio input "true"
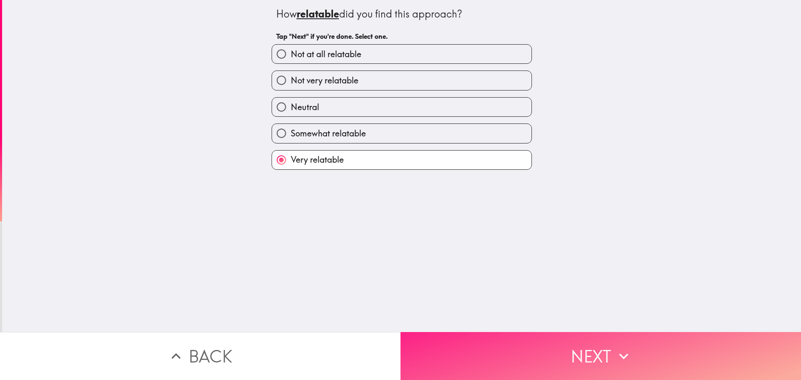
click at [577, 340] on button "Next" at bounding box center [601, 356] width 401 height 48
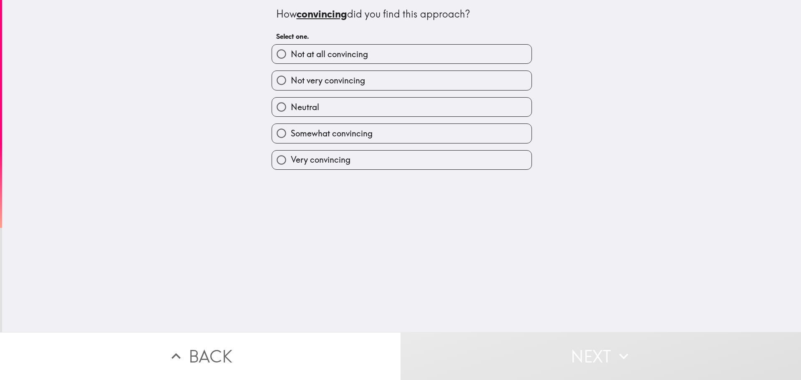
click at [332, 161] on span "Very convincing" at bounding box center [321, 160] width 60 height 12
click at [291, 161] on input "Very convincing" at bounding box center [281, 160] width 19 height 19
radio input "true"
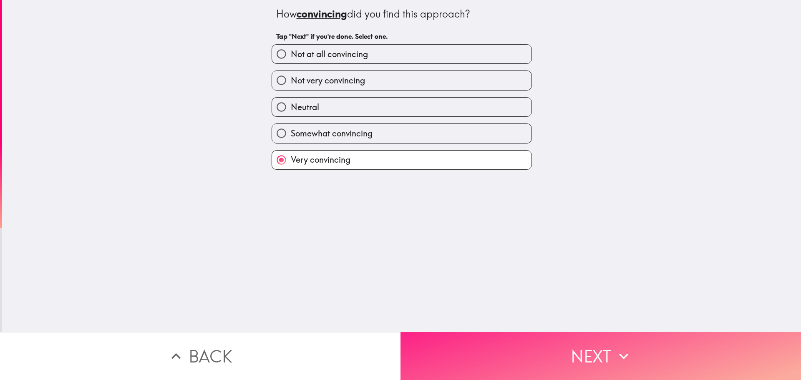
click at [572, 351] on button "Next" at bounding box center [601, 356] width 401 height 48
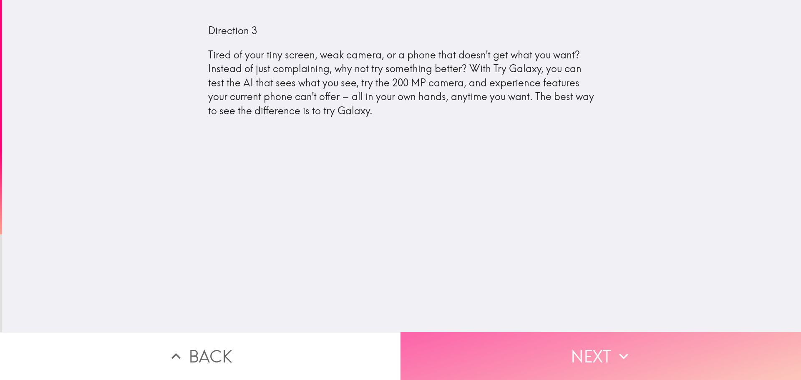
click at [635, 352] on button "Next" at bounding box center [601, 356] width 401 height 48
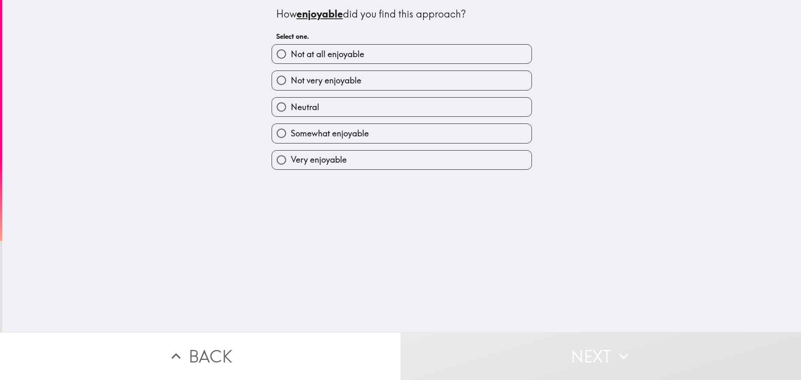
click at [335, 158] on span "Very enjoyable" at bounding box center [319, 160] width 56 height 12
click at [291, 158] on input "Very enjoyable" at bounding box center [281, 160] width 19 height 19
radio input "true"
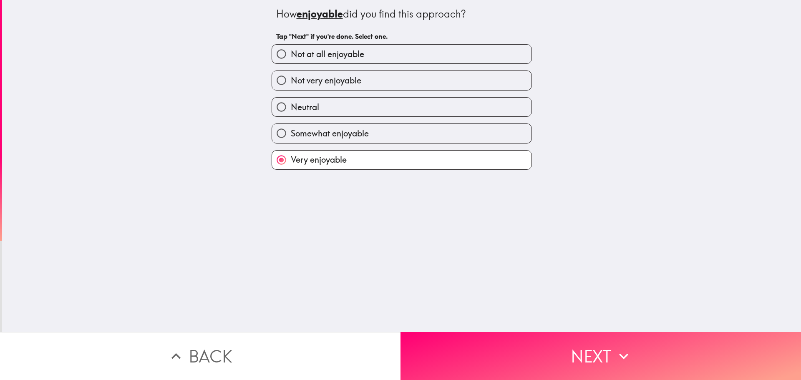
click at [651, 152] on div "How enjoyable did you find this approach? Tap "Next" if you're done. Select one…" at bounding box center [401, 166] width 799 height 332
click at [648, 177] on div "How enjoyable did you find this approach? Tap "Next" if you're done. Select one…" at bounding box center [401, 166] width 799 height 332
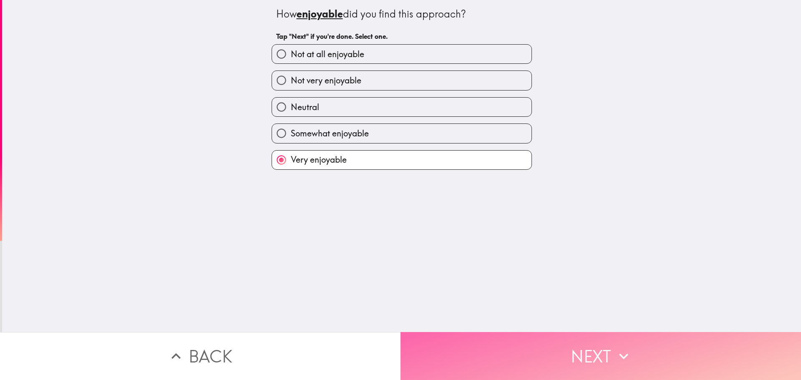
click at [598, 351] on button "Next" at bounding box center [601, 356] width 401 height 48
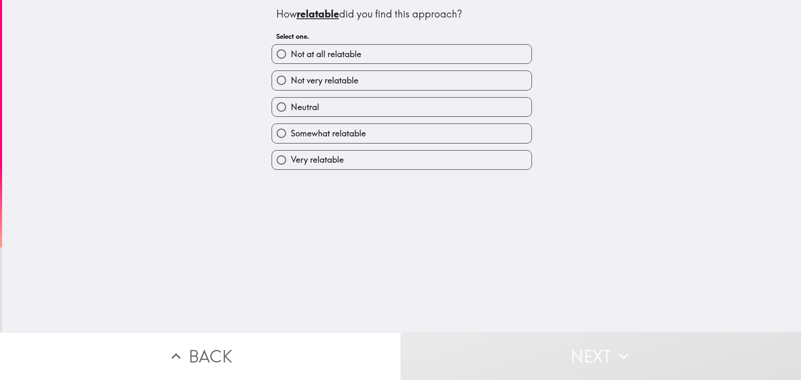
click at [342, 160] on label "Very relatable" at bounding box center [402, 160] width 260 height 19
click at [291, 160] on input "Very relatable" at bounding box center [281, 160] width 19 height 19
radio input "true"
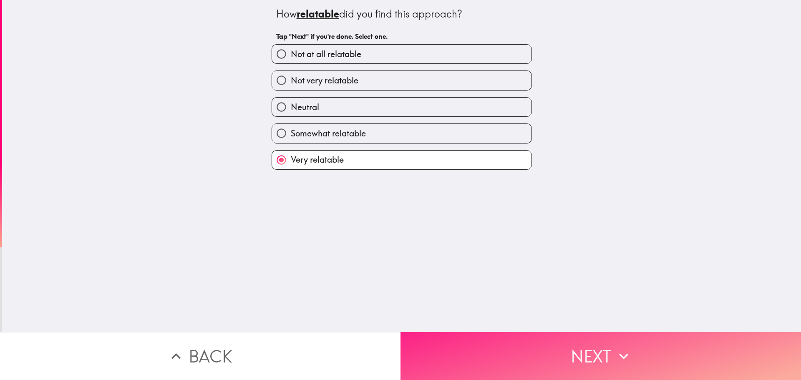
click at [597, 350] on button "Next" at bounding box center [601, 356] width 401 height 48
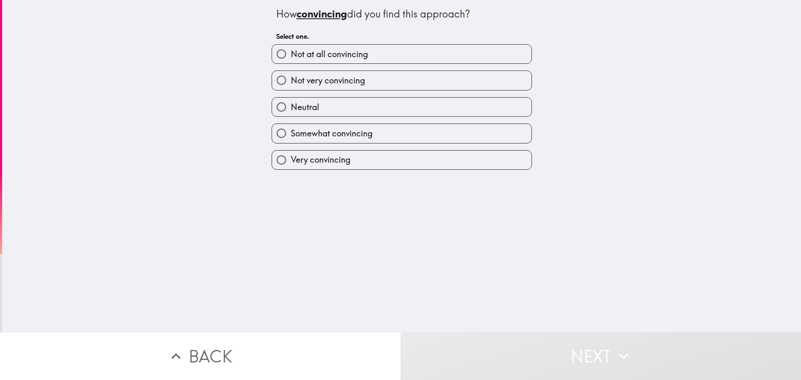
drag, startPoint x: 351, startPoint y: 155, endPoint x: 410, endPoint y: 216, distance: 84.7
click at [351, 155] on label "Very convincing" at bounding box center [402, 160] width 260 height 19
click at [291, 155] on input "Very convincing" at bounding box center [281, 160] width 19 height 19
radio input "true"
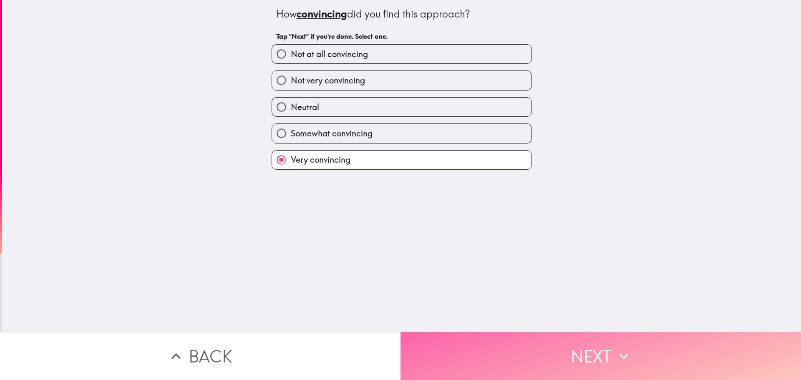
click at [585, 360] on button "Next" at bounding box center [601, 356] width 401 height 48
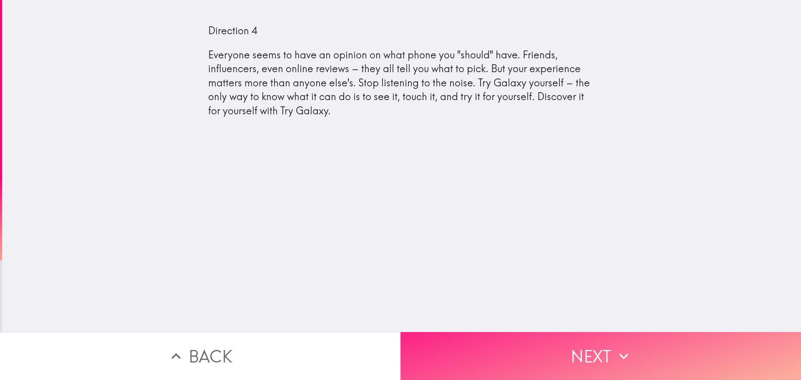
click at [562, 357] on button "Next" at bounding box center [601, 356] width 401 height 48
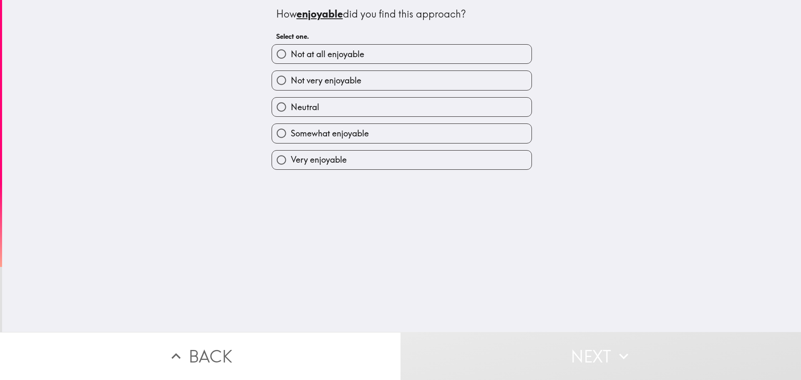
click at [335, 160] on span "Very enjoyable" at bounding box center [319, 160] width 56 height 12
click at [291, 160] on input "Very enjoyable" at bounding box center [281, 160] width 19 height 19
radio input "true"
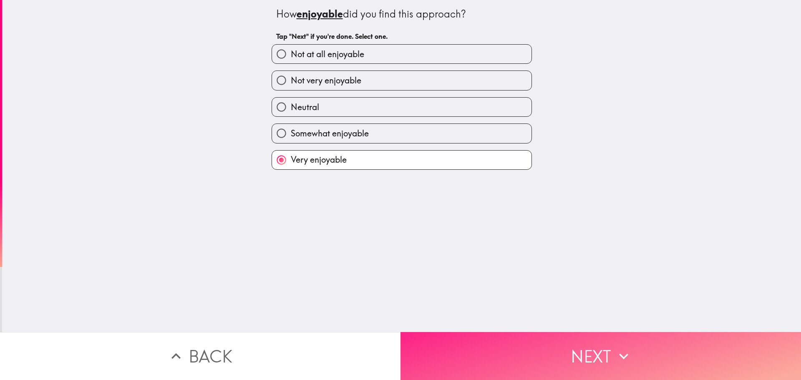
click at [630, 351] on icon "button" at bounding box center [624, 356] width 18 height 18
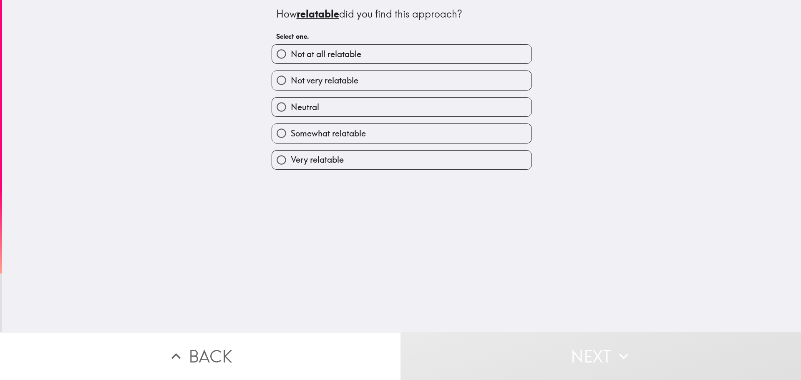
click at [327, 161] on span "Very relatable" at bounding box center [317, 160] width 53 height 12
click at [291, 161] on input "Very relatable" at bounding box center [281, 160] width 19 height 19
radio input "true"
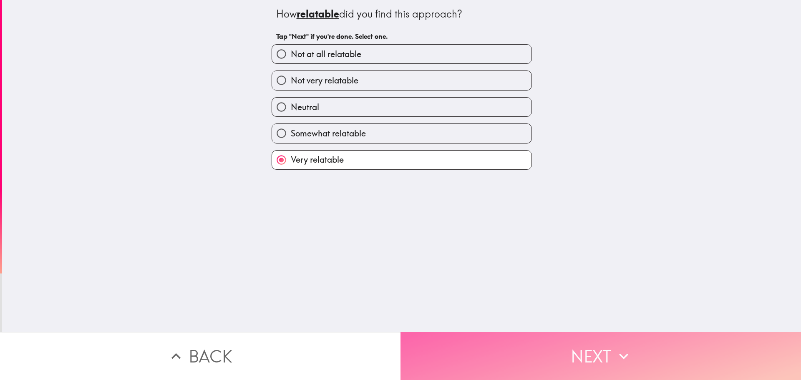
click at [620, 347] on icon "button" at bounding box center [624, 356] width 18 height 18
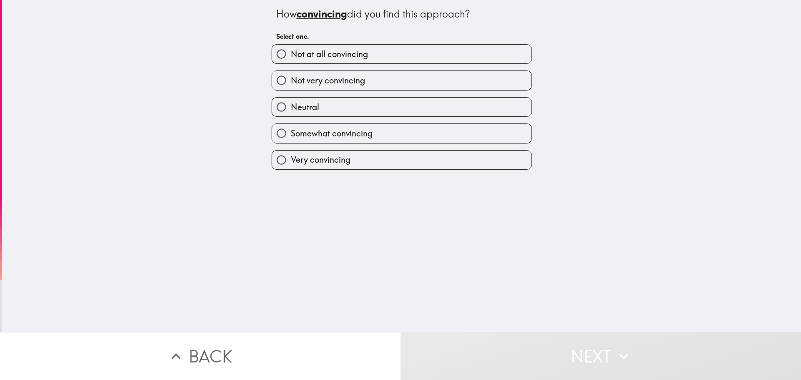
click at [364, 159] on label "Very convincing" at bounding box center [402, 160] width 260 height 19
click at [291, 159] on input "Very convincing" at bounding box center [281, 160] width 19 height 19
radio input "true"
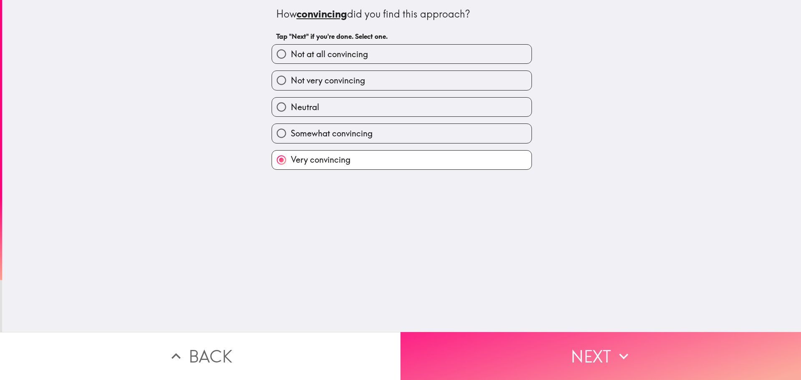
click at [589, 340] on button "Next" at bounding box center [601, 356] width 401 height 48
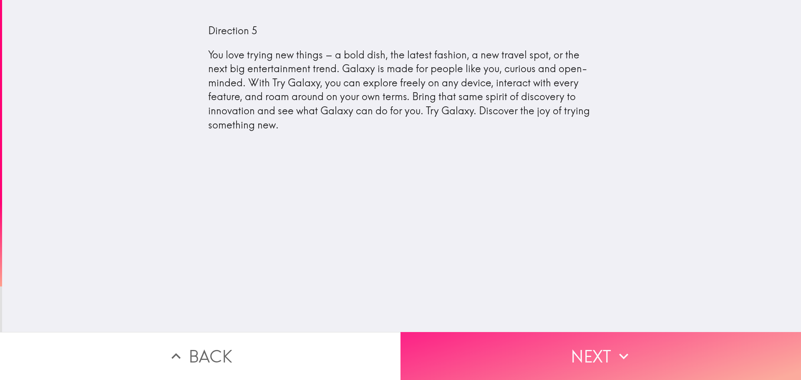
click at [641, 339] on button "Next" at bounding box center [601, 356] width 401 height 48
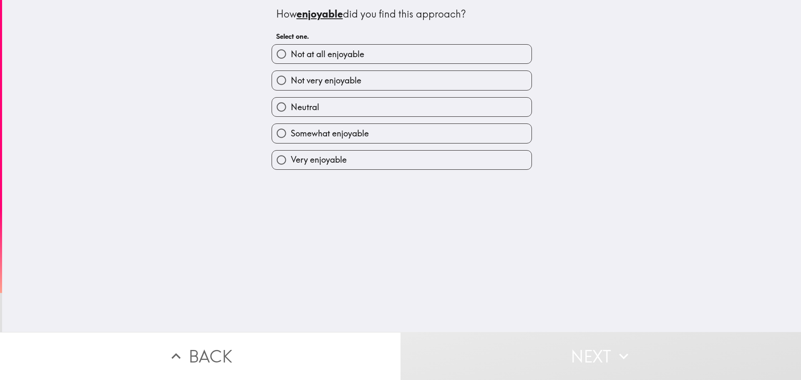
click at [324, 166] on label "Very enjoyable" at bounding box center [402, 160] width 260 height 19
click at [291, 166] on input "Very enjoyable" at bounding box center [281, 160] width 19 height 19
radio input "true"
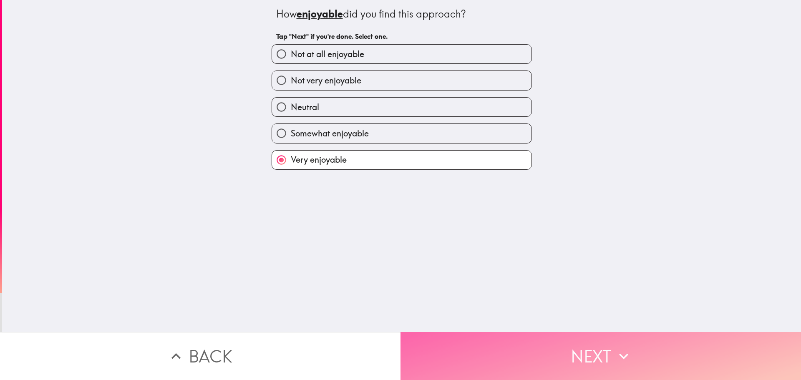
click at [605, 349] on button "Next" at bounding box center [601, 356] width 401 height 48
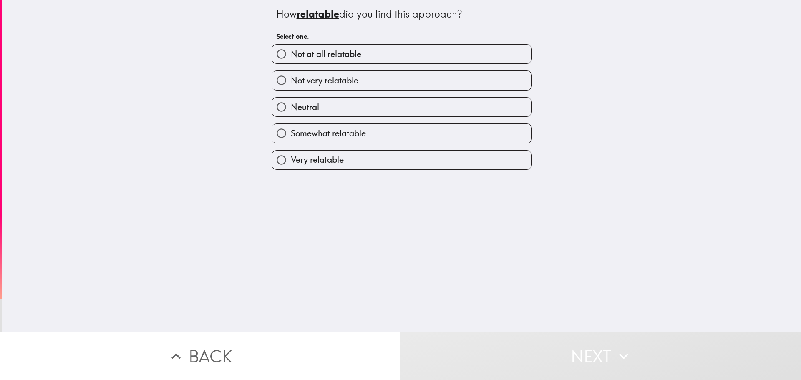
click at [308, 165] on span "Very relatable" at bounding box center [317, 160] width 53 height 12
click at [291, 165] on input "Very relatable" at bounding box center [281, 160] width 19 height 19
radio input "true"
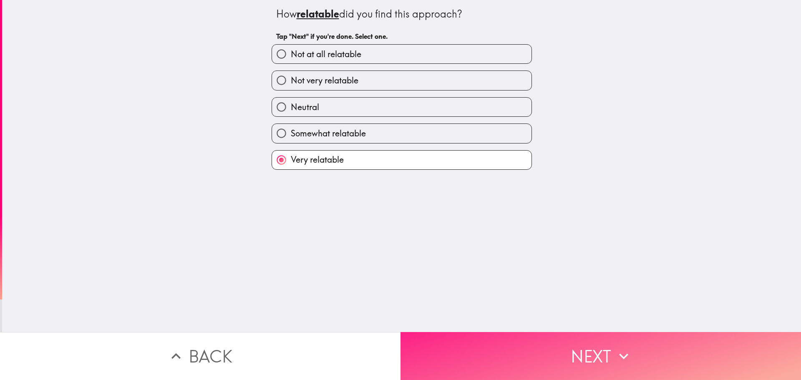
click at [606, 342] on button "Next" at bounding box center [601, 356] width 401 height 48
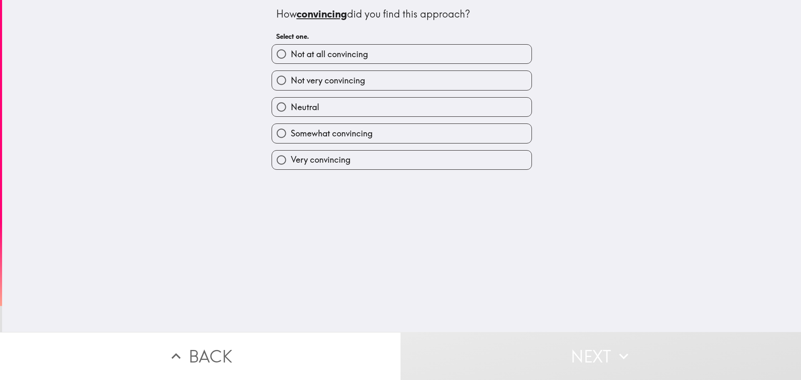
click at [298, 157] on span "Very convincing" at bounding box center [321, 160] width 60 height 12
click at [291, 157] on input "Very convincing" at bounding box center [281, 160] width 19 height 19
radio input "true"
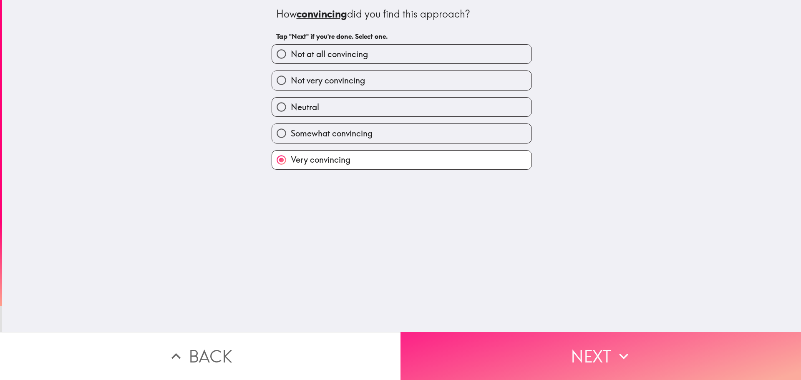
click at [567, 343] on button "Next" at bounding box center [601, 356] width 401 height 48
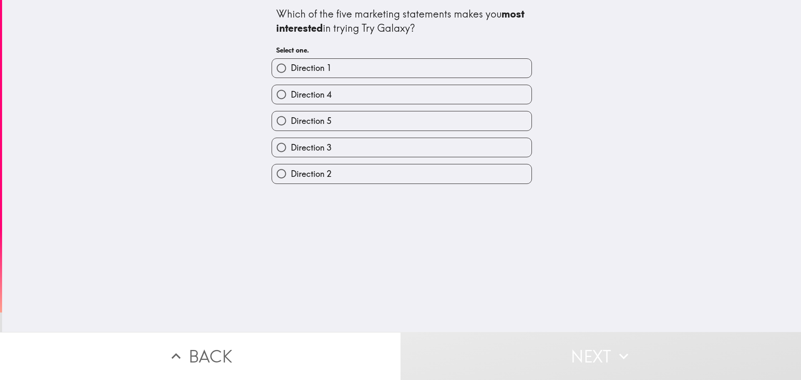
drag, startPoint x: 325, startPoint y: 120, endPoint x: 336, endPoint y: 122, distance: 11.1
click at [325, 120] on span "Direction 5" at bounding box center [311, 121] width 41 height 12
click at [291, 120] on input "Direction 5" at bounding box center [281, 120] width 19 height 19
radio input "true"
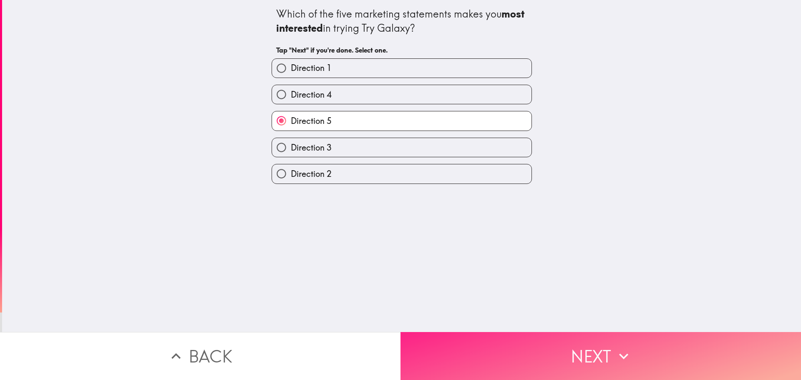
click at [573, 357] on button "Next" at bounding box center [601, 356] width 401 height 48
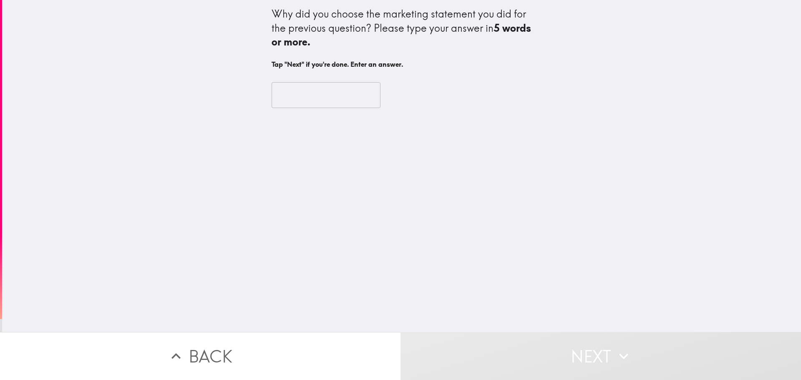
click at [310, 96] on input "text" at bounding box center [326, 95] width 109 height 26
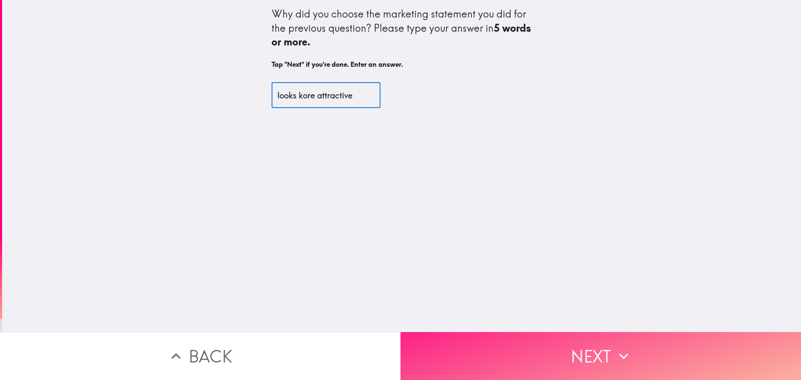
type input "looks kore attractive"
click at [588, 350] on button "Next" at bounding box center [601, 356] width 401 height 48
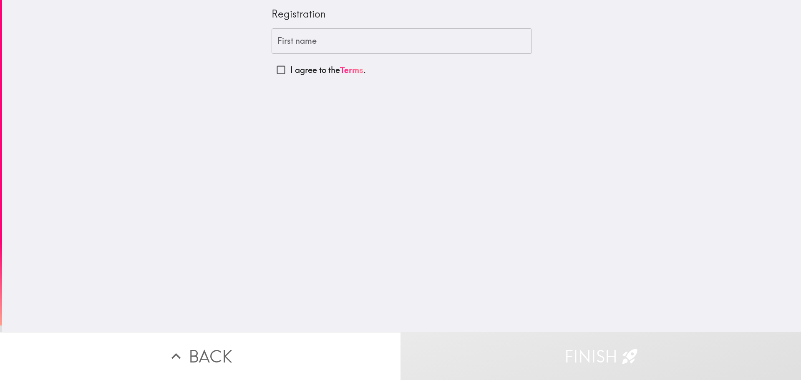
click at [278, 68] on input "I agree to the Terms ." at bounding box center [281, 70] width 19 height 19
checkbox input "true"
click at [287, 45] on input "First name" at bounding box center [402, 41] width 260 height 26
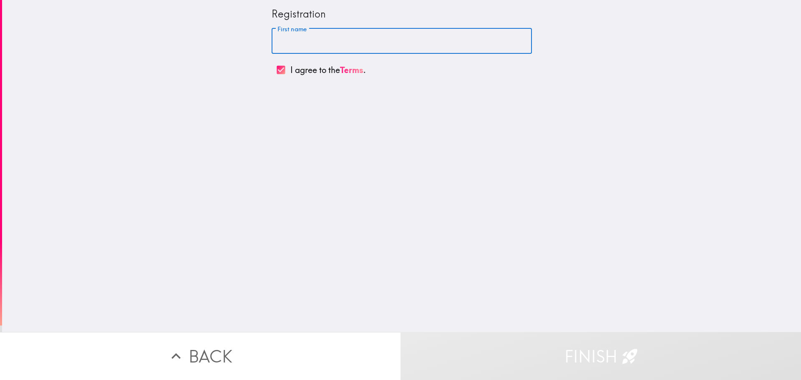
click at [323, 45] on input "First name" at bounding box center [402, 41] width 260 height 26
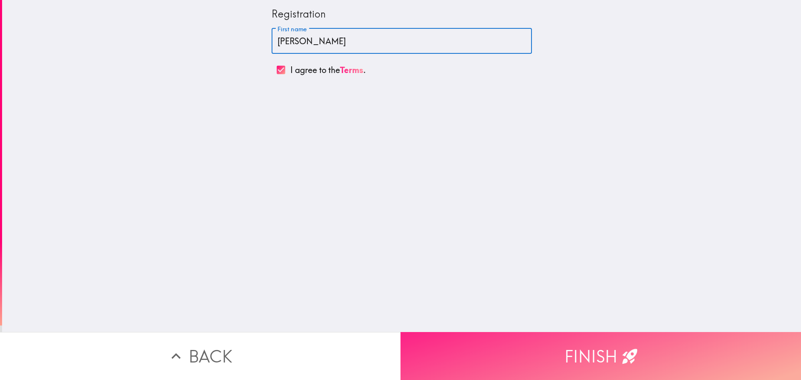
type input "[PERSON_NAME]"
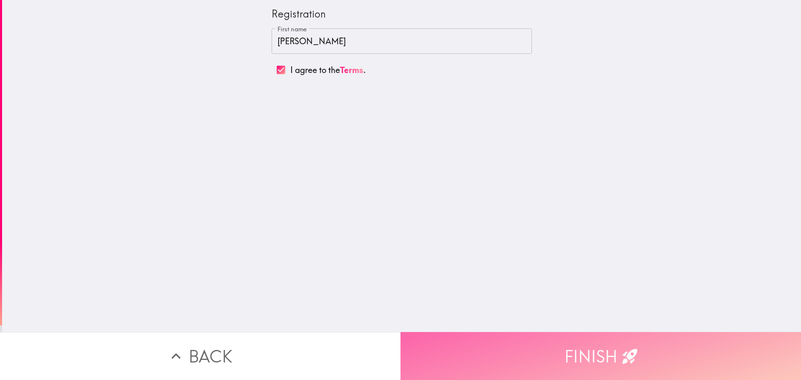
click at [596, 341] on button "Finish" at bounding box center [601, 356] width 401 height 48
